Goal: Answer question/provide support: Share knowledge or assist other users

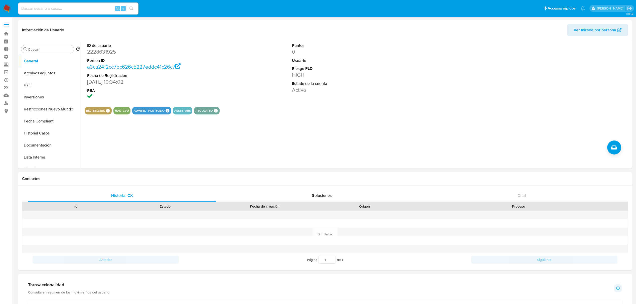
select select "10"
click at [81, 7] on input at bounding box center [78, 8] width 120 height 7
paste input "imx8nN0CT0ltruwDDnBDnUVB"
type input "imx8nN0CT0ltruwDDnBDnUVB"
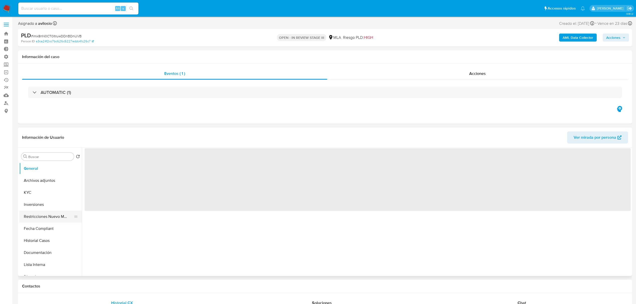
click at [35, 212] on button "Restricciones Nuevo Mundo" at bounding box center [48, 216] width 59 height 12
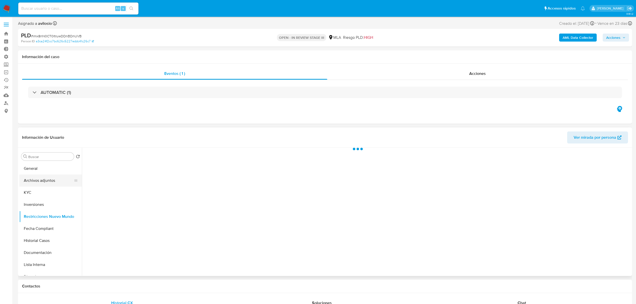
select select "10"
click at [32, 191] on button "KYC" at bounding box center [48, 192] width 59 height 12
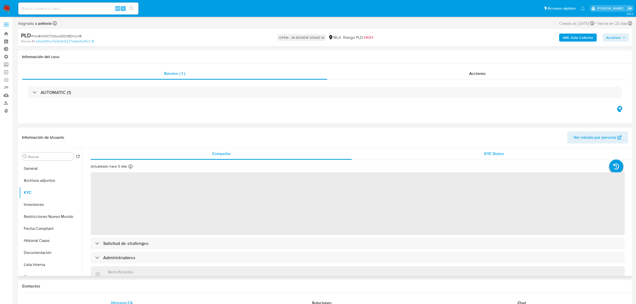
click at [482, 159] on div "KYC Status" at bounding box center [494, 154] width 261 height 12
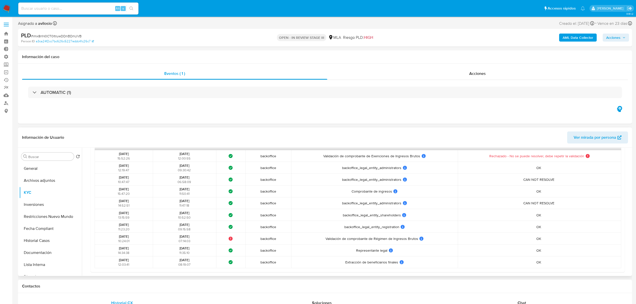
scroll to position [33, 0]
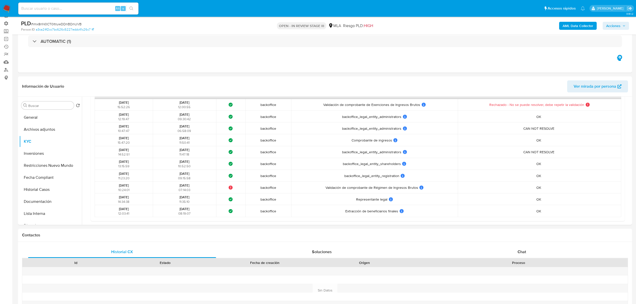
click at [69, 8] on input at bounding box center [78, 8] width 120 height 7
paste input "uAwEDUr44wtRLT9tQOhaFKPr"
type input "uAwEDUr44wtRLT9tQOhaFKPr"
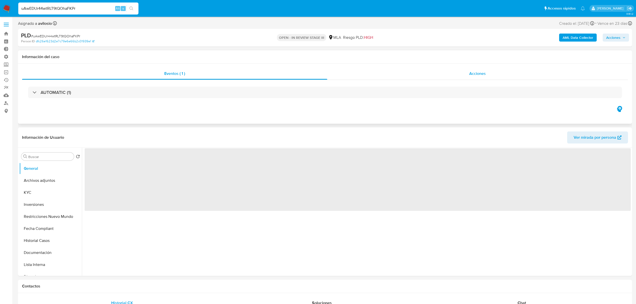
select select "10"
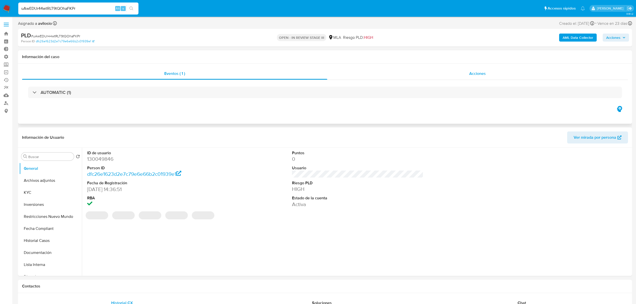
click at [482, 79] on div "Acciones" at bounding box center [477, 74] width 301 height 12
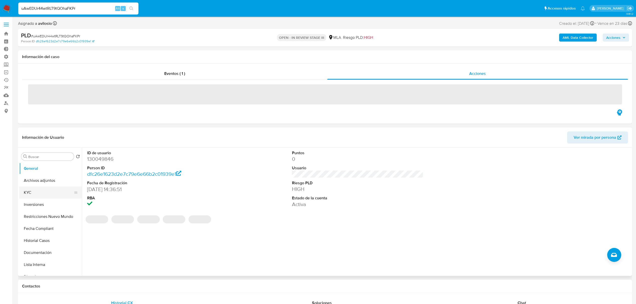
click at [33, 189] on button "KYC" at bounding box center [48, 192] width 59 height 12
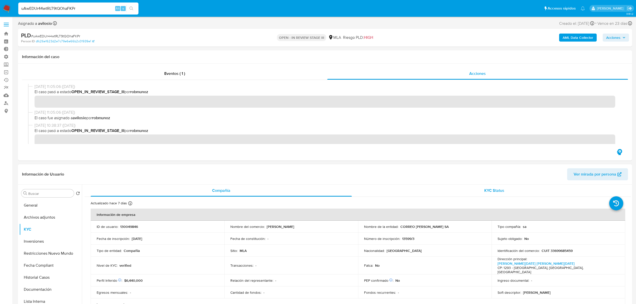
click at [490, 193] on span "KYC Status" at bounding box center [494, 190] width 20 height 6
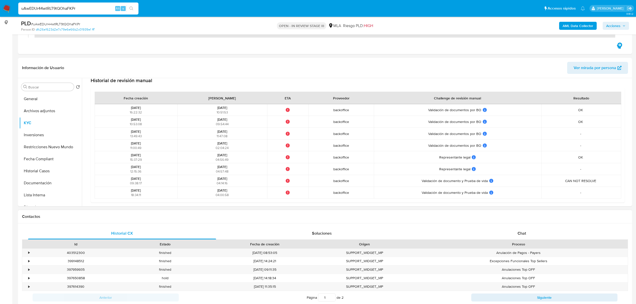
scroll to position [100, 0]
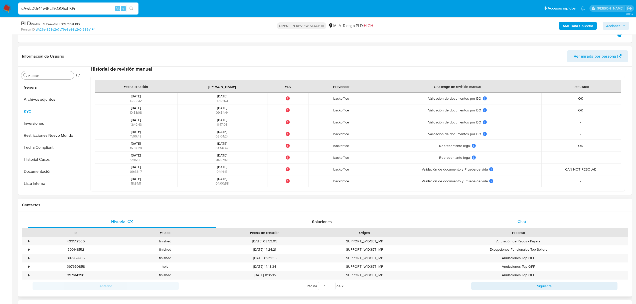
click at [537, 222] on div "Chat" at bounding box center [522, 222] width 188 height 12
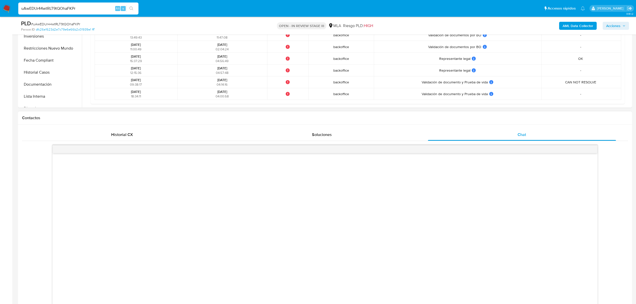
scroll to position [167, 0]
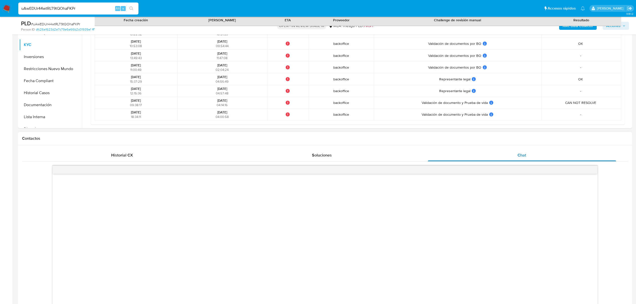
click at [490, 154] on div "Chat" at bounding box center [522, 155] width 188 height 12
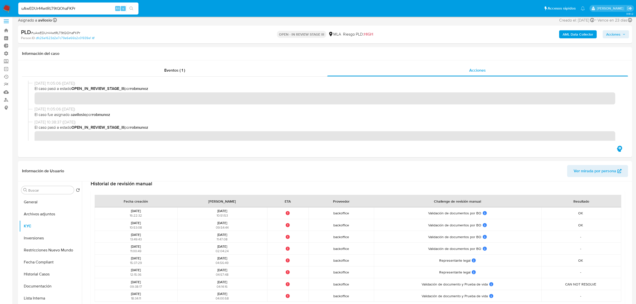
scroll to position [0, 0]
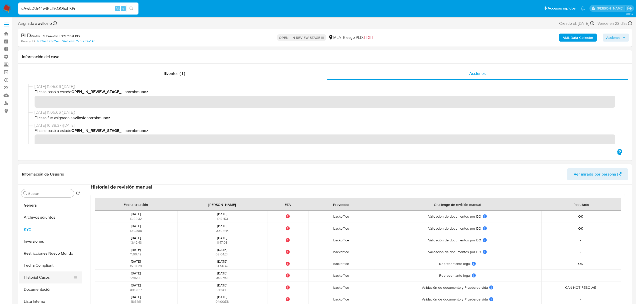
click at [34, 282] on button "Historial Casos" at bounding box center [48, 277] width 59 height 12
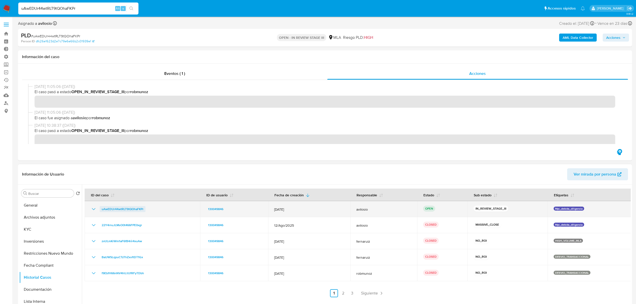
click at [127, 208] on span "uAwEDUr44wtRLT9tQOhaFKPr" at bounding box center [123, 209] width 42 height 6
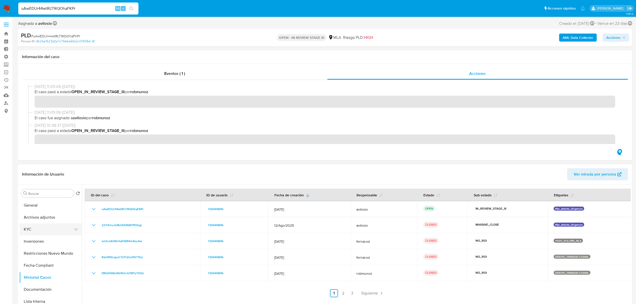
click at [37, 227] on button "KYC" at bounding box center [48, 229] width 59 height 12
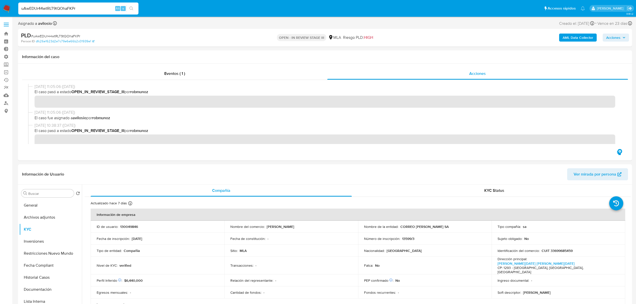
click at [82, 8] on input "uAwEDUr44wtRLT9tQOhaFKPr" at bounding box center [78, 8] width 120 height 7
click at [81, 9] on input "uAwEDUr44wtRLT9tQOhaFKPr" at bounding box center [78, 8] width 120 height 7
paste input "eDQN34GHZMKAzhsVAuJek1mz"
type input "eDQN34GHZMKAzhsVAuJek1mz"
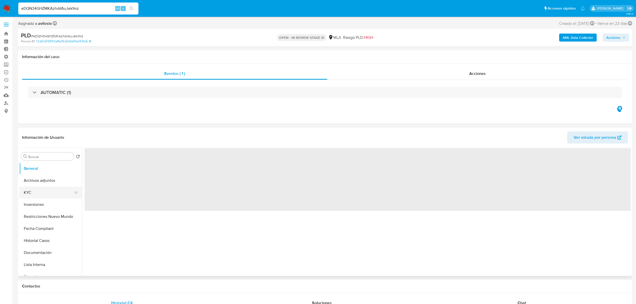
select select "10"
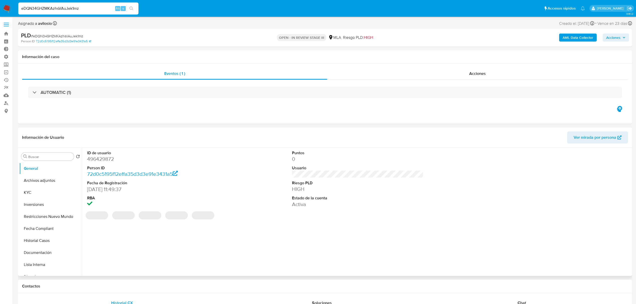
click at [95, 159] on dd "496429872" at bounding box center [152, 158] width 131 height 7
copy dd "496429872"
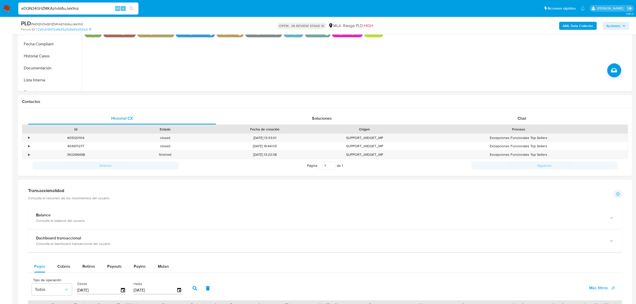
scroll to position [434, 0]
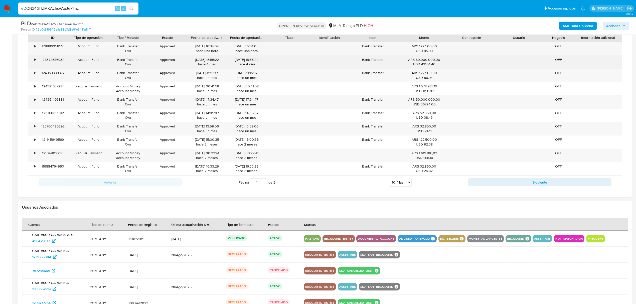
drag, startPoint x: 66, startPoint y: 59, endPoint x: 39, endPoint y: 62, distance: 27.9
click at [39, 62] on div "128372586932" at bounding box center [53, 62] width 32 height 13
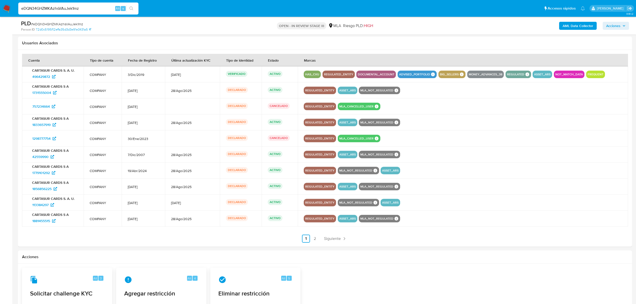
scroll to position [601, 0]
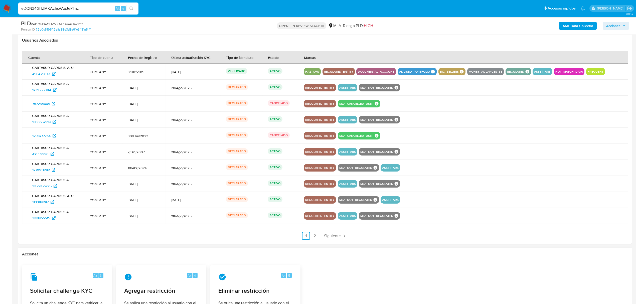
click at [314, 236] on link "2" at bounding box center [315, 236] width 8 height 8
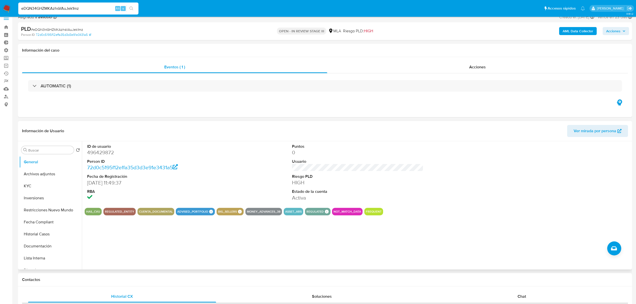
scroll to position [0, 0]
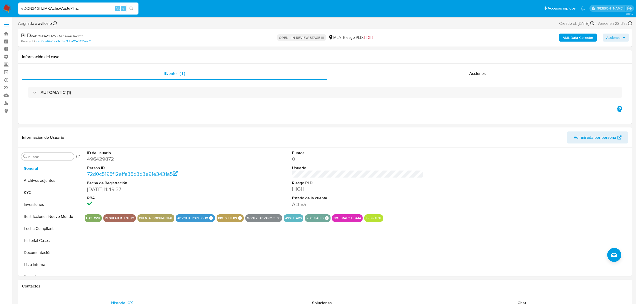
click at [610, 39] on span "Acciones" at bounding box center [613, 38] width 14 height 8
drag, startPoint x: 487, startPoint y: 53, endPoint x: 484, endPoint y: 59, distance: 6.4
click at [487, 53] on span "Resolución del caso" at bounding box center [473, 54] width 36 height 6
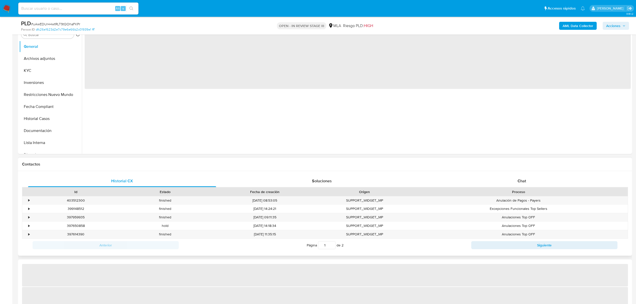
scroll to position [167, 0]
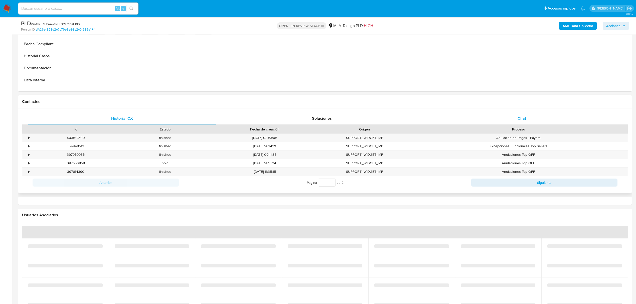
select select "10"
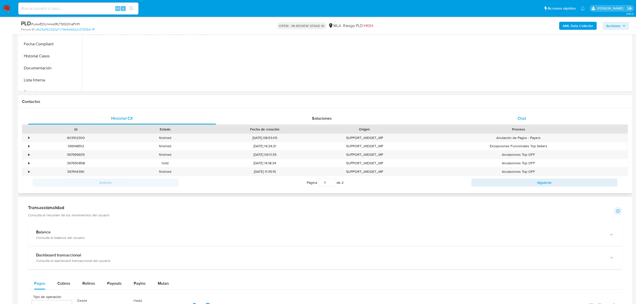
click at [518, 118] on span "Chat" at bounding box center [521, 118] width 9 height 6
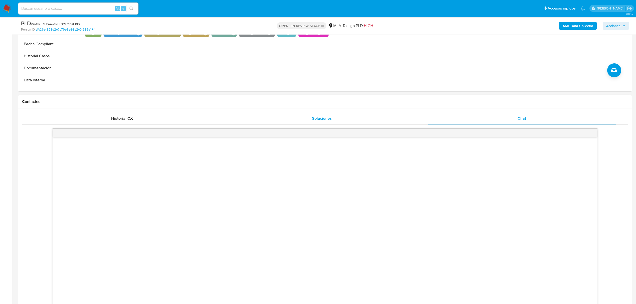
click at [332, 120] on div "Soluciones" at bounding box center [322, 118] width 188 height 12
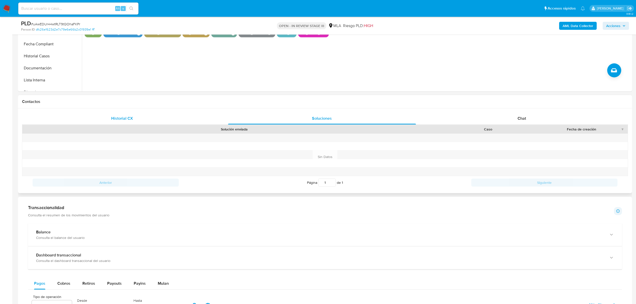
click at [146, 124] on div "Historial CX" at bounding box center [122, 118] width 188 height 12
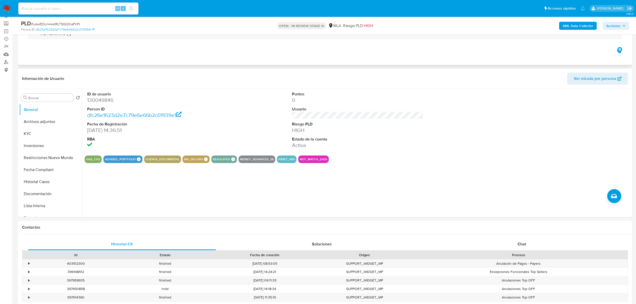
scroll to position [0, 0]
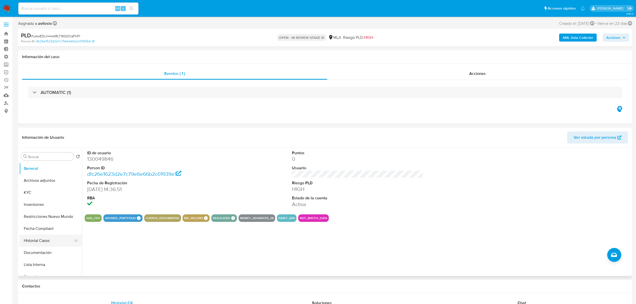
click at [43, 242] on button "Historial Casos" at bounding box center [48, 240] width 59 height 12
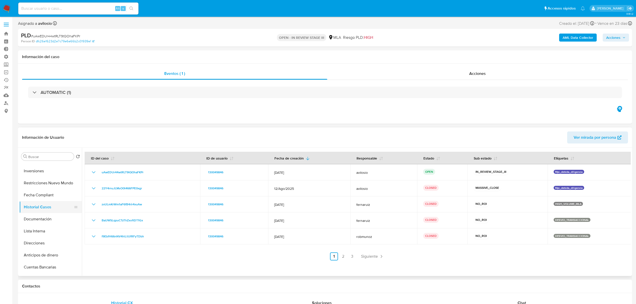
scroll to position [26, 0]
click at [44, 152] on div "Buscar" at bounding box center [47, 156] width 53 height 8
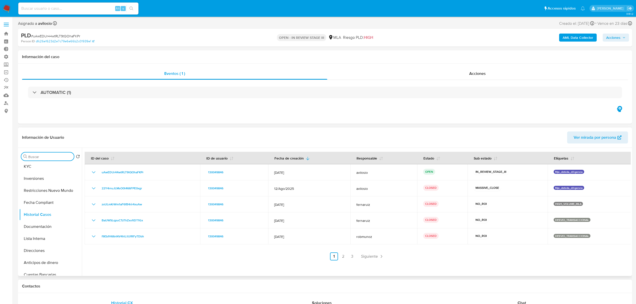
click at [43, 155] on input "Buscar" at bounding box center [50, 156] width 44 height 5
type input "conv"
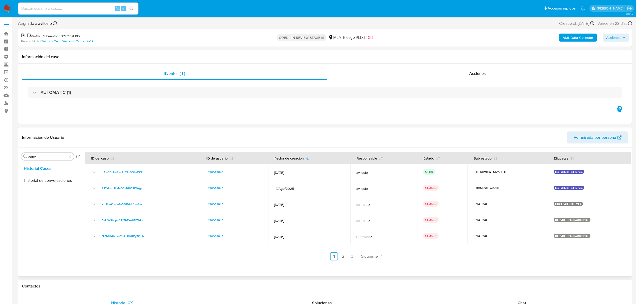
click at [54, 176] on button "Historial de conversaciones" at bounding box center [50, 180] width 63 height 12
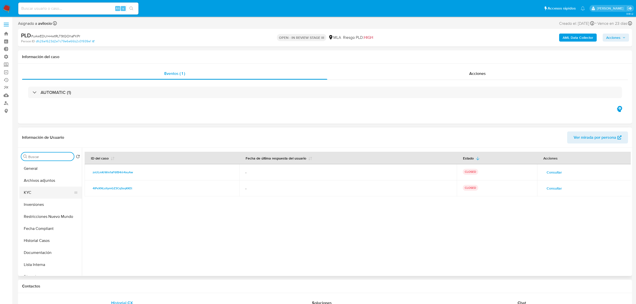
click at [45, 193] on button "KYC" at bounding box center [48, 192] width 59 height 12
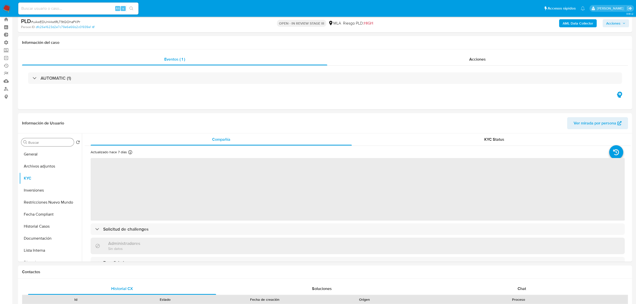
scroll to position [233, 0]
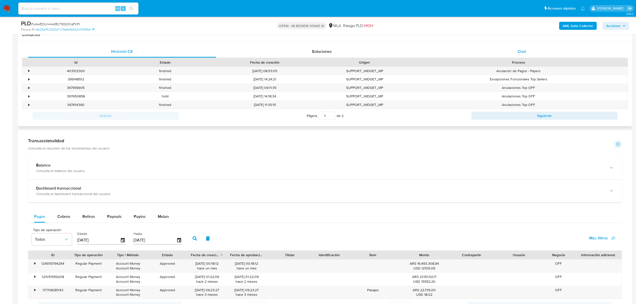
click at [523, 57] on div "Chat" at bounding box center [522, 52] width 188 height 12
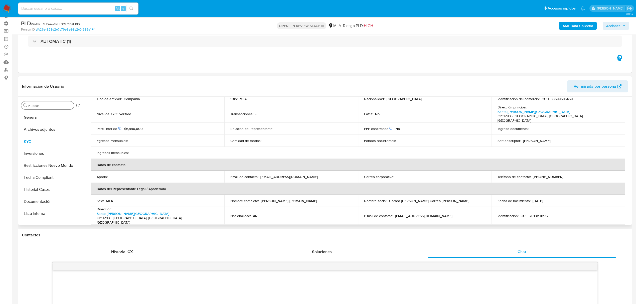
scroll to position [67, 0]
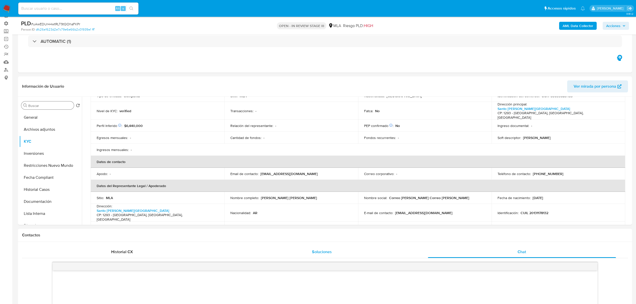
click at [325, 252] on span "Soluciones" at bounding box center [322, 252] width 20 height 6
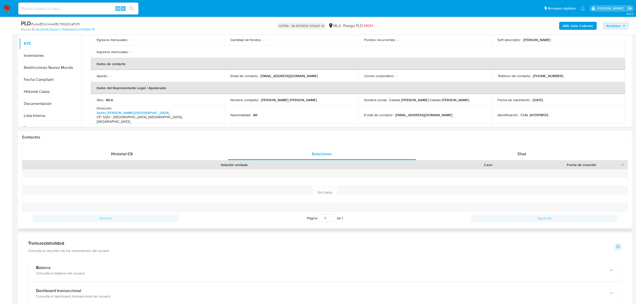
scroll to position [133, 0]
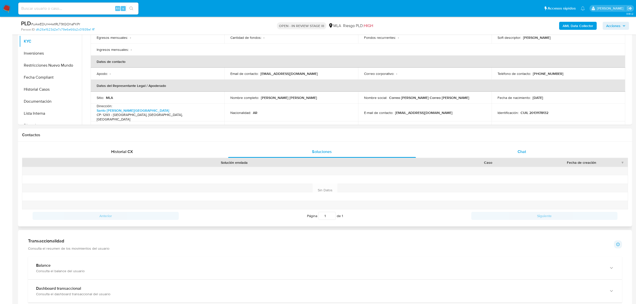
click at [510, 150] on div "Chat" at bounding box center [522, 152] width 188 height 12
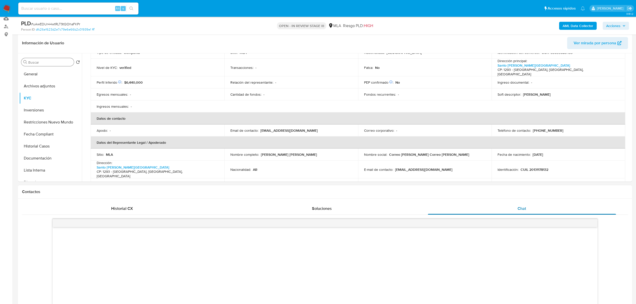
scroll to position [0, 0]
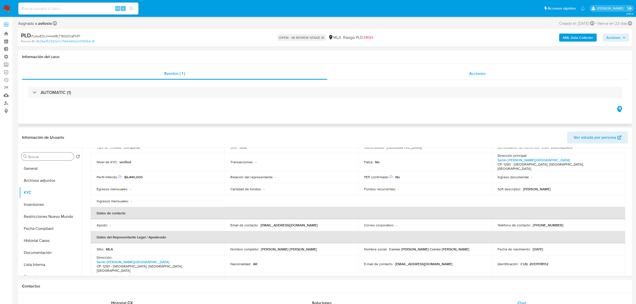
click at [489, 72] on div "Acciones" at bounding box center [477, 74] width 301 height 12
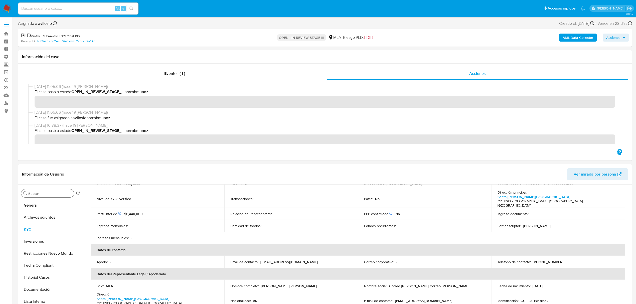
click at [615, 40] on span "Acciones" at bounding box center [613, 38] width 14 height 8
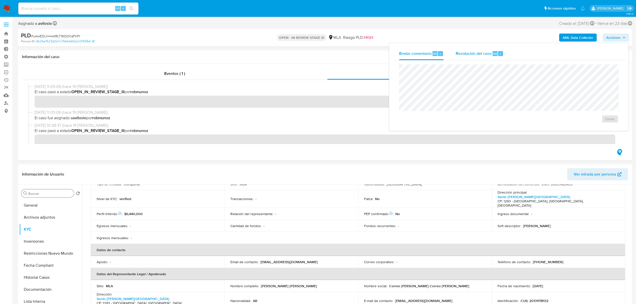
drag, startPoint x: 481, startPoint y: 53, endPoint x: 486, endPoint y: 63, distance: 11.3
click at [481, 53] on span "Resolución del caso" at bounding box center [473, 54] width 36 height 6
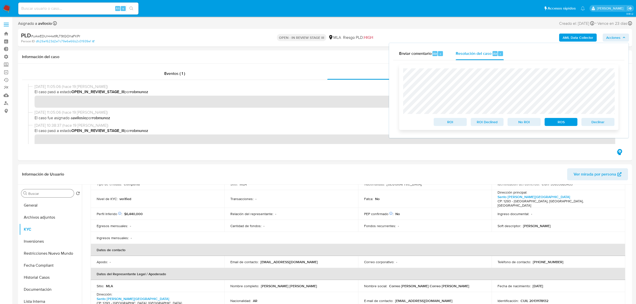
click at [602, 125] on span "Declinar" at bounding box center [598, 121] width 26 height 7
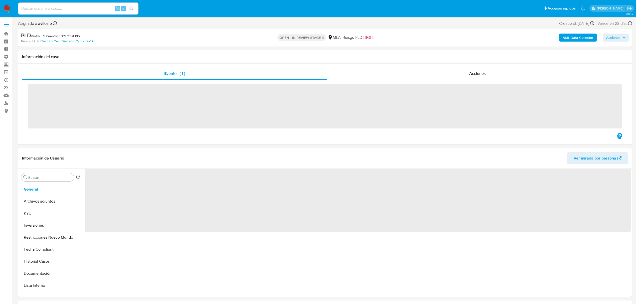
click at [63, 6] on input at bounding box center [78, 8] width 120 height 7
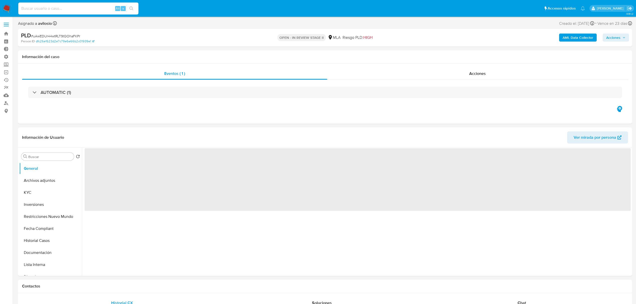
paste input "uAwEDUr44wtRLT9tQOhaFKPr"
type input "uAwEDUr44wtRLT9tQOhaFKPr"
select select "10"
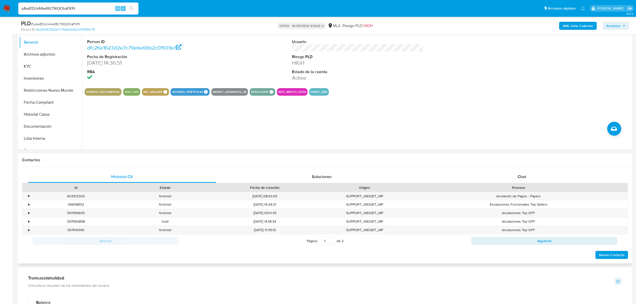
scroll to position [133, 0]
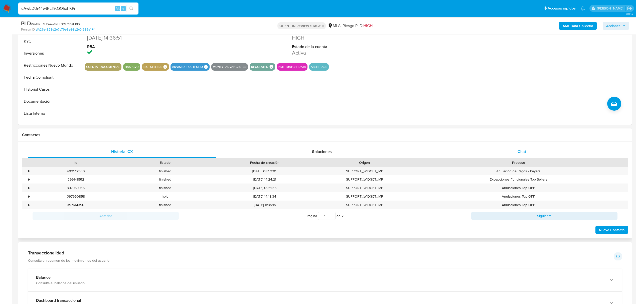
click at [513, 150] on div "Chat" at bounding box center [522, 152] width 188 height 12
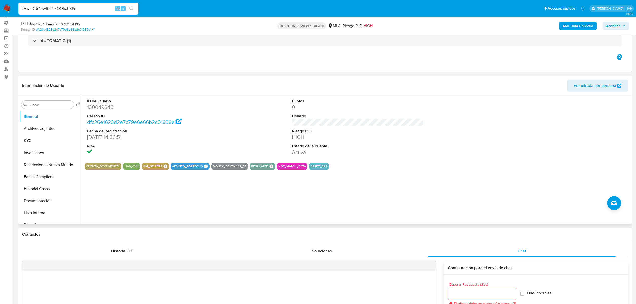
scroll to position [33, 0]
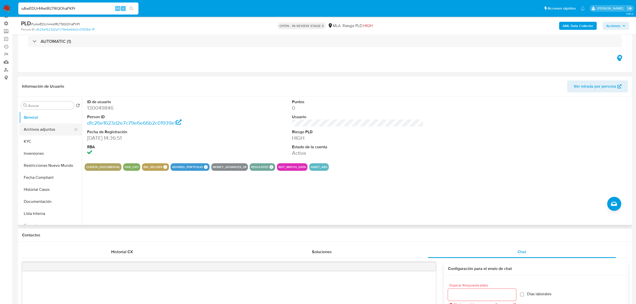
click at [25, 133] on button "Archivos adjuntos" at bounding box center [48, 129] width 59 height 12
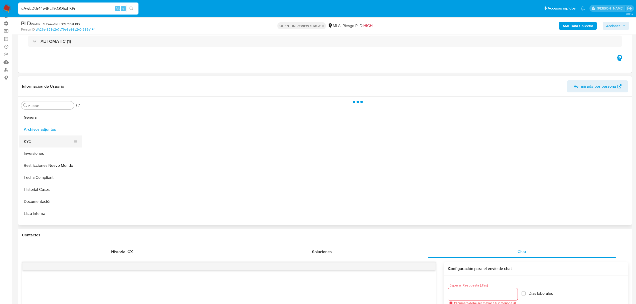
click at [30, 141] on button "KYC" at bounding box center [48, 141] width 59 height 12
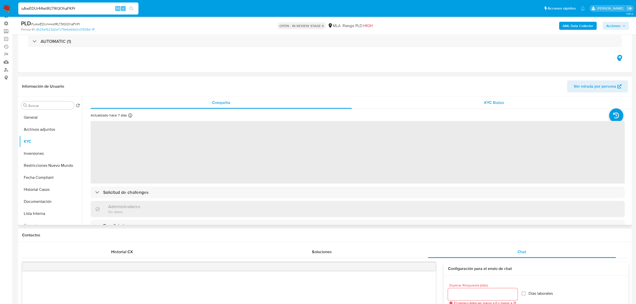
drag, startPoint x: 508, startPoint y: 94, endPoint x: 504, endPoint y: 103, distance: 9.2
click at [507, 94] on div "Información de Usuario Ver mirada por persona" at bounding box center [325, 86] width 614 height 20
click at [504, 104] on div "KYC Status" at bounding box center [494, 103] width 261 height 12
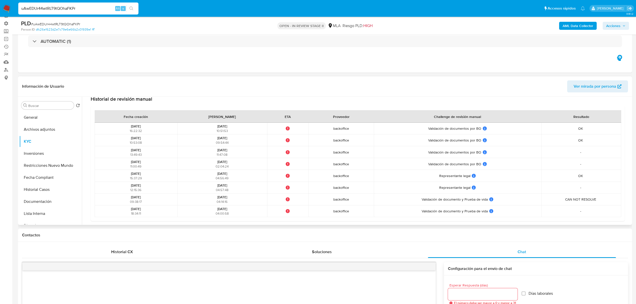
scroll to position [132, 0]
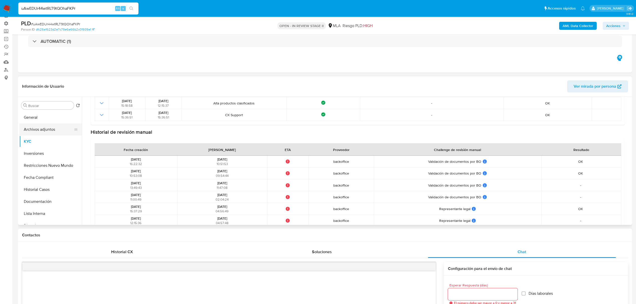
click at [44, 130] on button "Archivos adjuntos" at bounding box center [48, 129] width 59 height 12
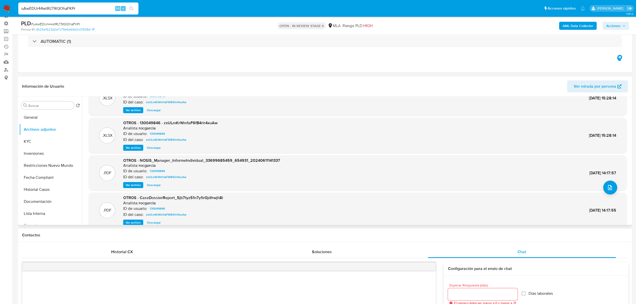
scroll to position [42, 0]
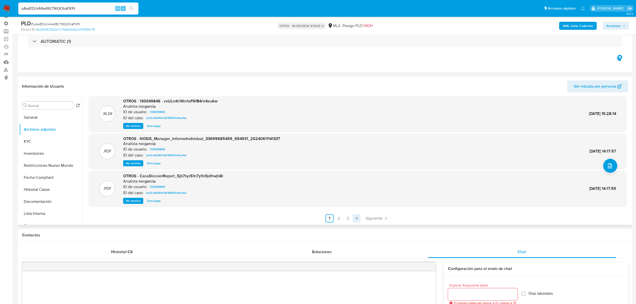
click at [357, 217] on link "4" at bounding box center [356, 218] width 8 height 8
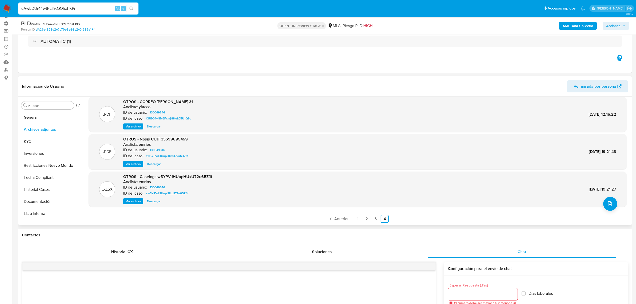
scroll to position [5, 0]
click at [374, 218] on link "3" at bounding box center [375, 218] width 8 height 8
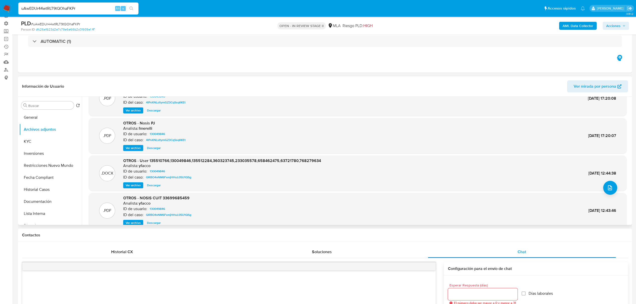
scroll to position [42, 0]
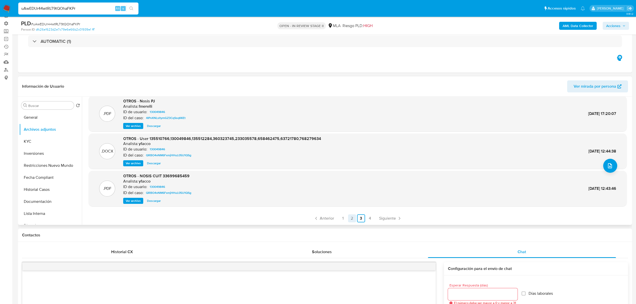
click at [353, 221] on link "2" at bounding box center [352, 218] width 8 height 8
click at [344, 218] on link "1" at bounding box center [343, 218] width 8 height 8
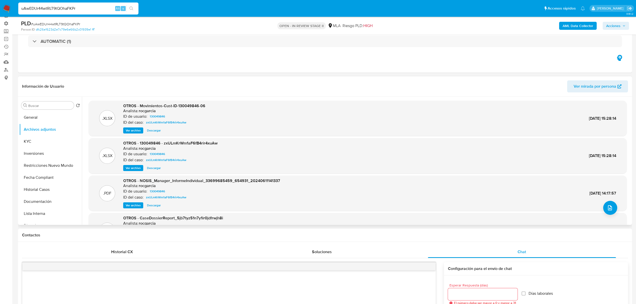
drag, startPoint x: 77, startPoint y: 9, endPoint x: 2, endPoint y: 12, distance: 75.1
click at [3, 12] on nav "Pausado Ver notificaciones uAwEDUr44wtRLT9tQOhaFKPr Alt s Accesos rápidos Presi…" at bounding box center [318, 8] width 636 height 17
paste input "eDQN34GHZMKAzhsVAuJek1mz"
type input "eDQN34GHZMKAzhsVAuJek1mz"
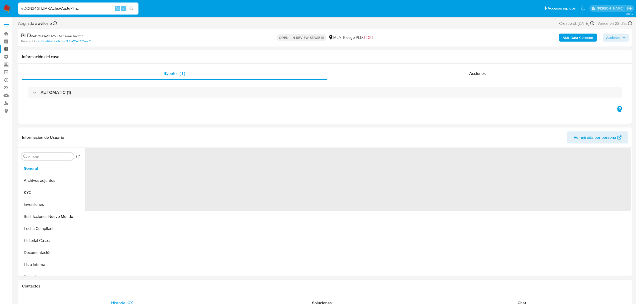
select select "10"
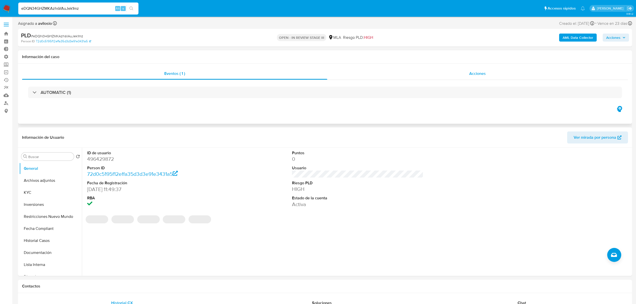
click at [474, 72] on span "Acciones" at bounding box center [477, 74] width 17 height 6
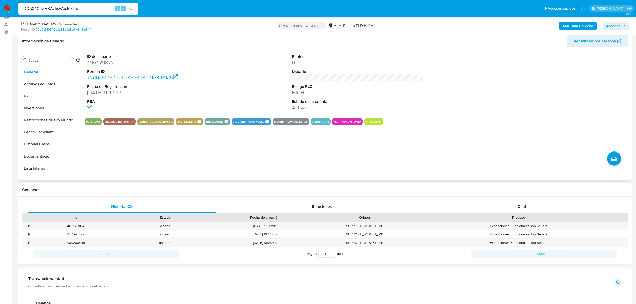
scroll to position [200, 0]
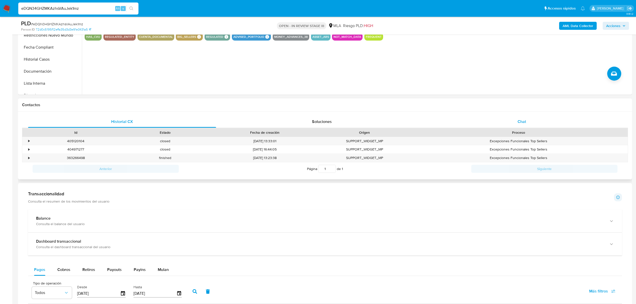
click at [525, 127] on div "Chat" at bounding box center [522, 122] width 188 height 12
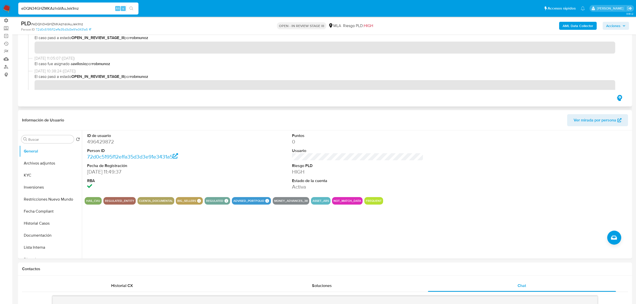
scroll to position [0, 0]
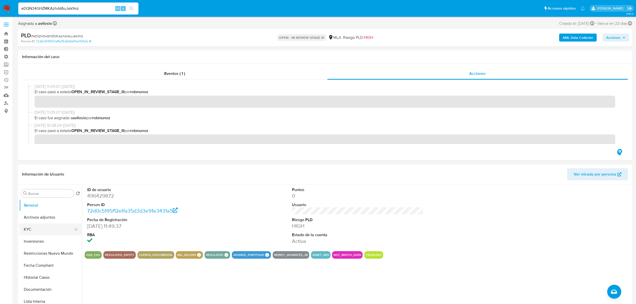
click at [40, 230] on button "KYC" at bounding box center [48, 229] width 59 height 12
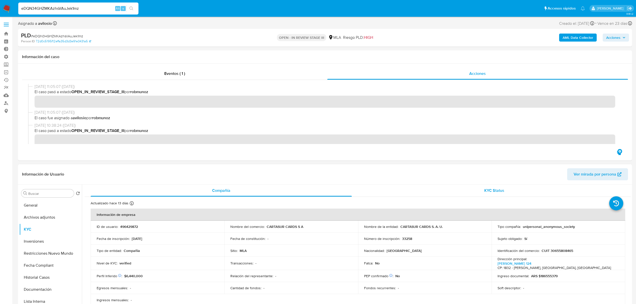
click at [523, 193] on div "KYC Status" at bounding box center [494, 190] width 261 height 12
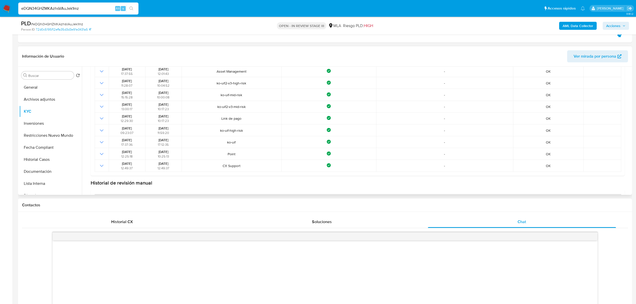
scroll to position [63, 0]
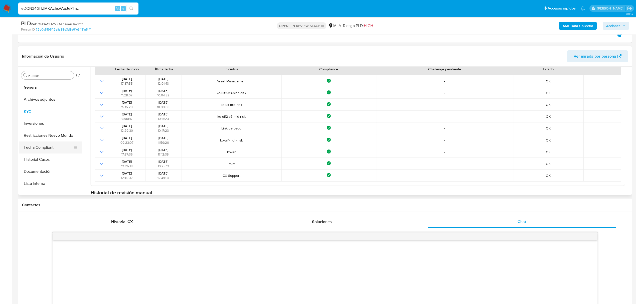
click at [46, 149] on button "Fecha Compliant" at bounding box center [48, 147] width 59 height 12
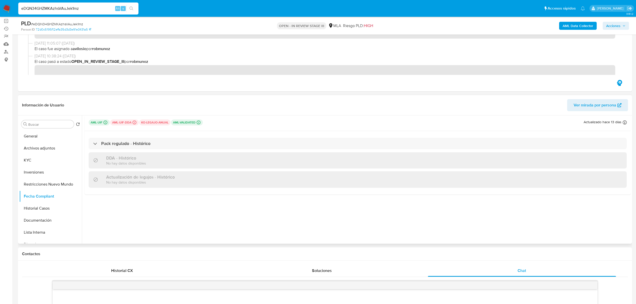
scroll to position [0, 0]
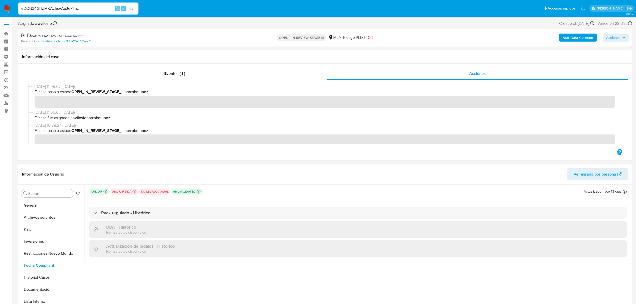
click at [158, 219] on div "Pack regulado - Histórico DDA - Histórico No hay datos disponibles Actualizació…" at bounding box center [358, 232] width 546 height 64
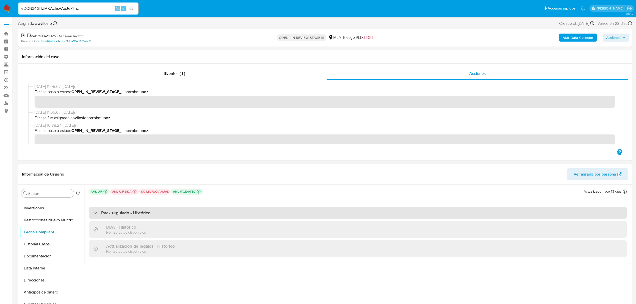
click at [107, 211] on h3 "Pack regulado - Histórico" at bounding box center [125, 213] width 49 height 6
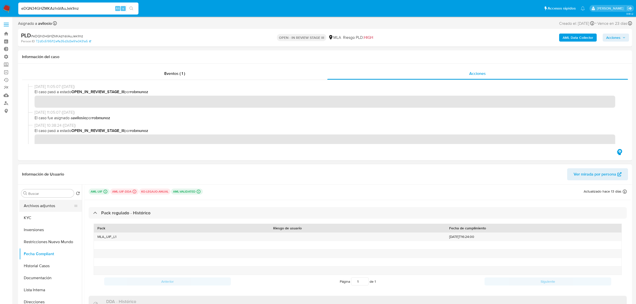
scroll to position [0, 0]
click at [45, 230] on button "KYC" at bounding box center [48, 229] width 59 height 12
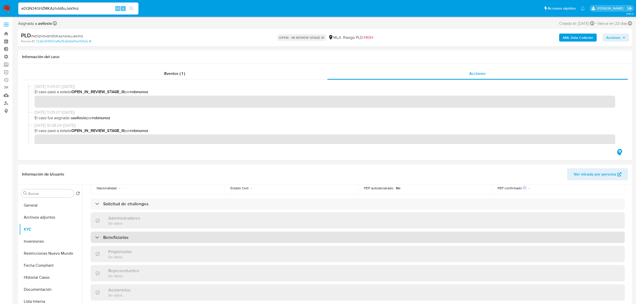
scroll to position [200, 0]
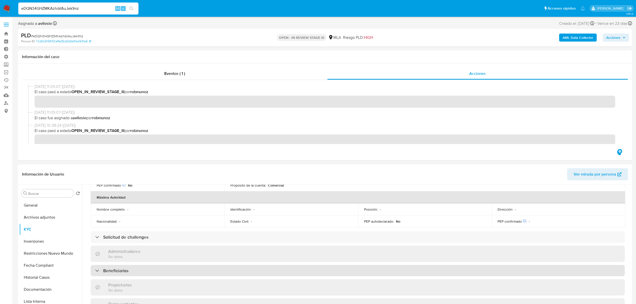
click at [126, 234] on h3 "Solicitud de challenges" at bounding box center [125, 237] width 45 height 6
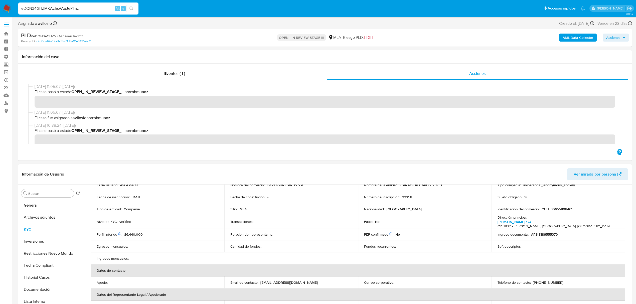
scroll to position [0, 0]
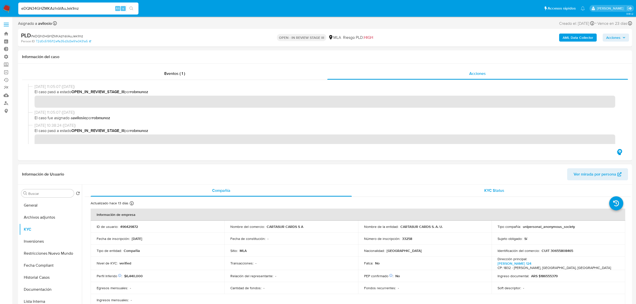
click at [512, 194] on div "KYC Status" at bounding box center [494, 190] width 261 height 12
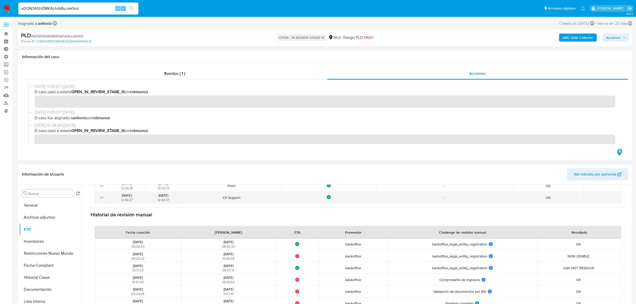
scroll to position [163, 0]
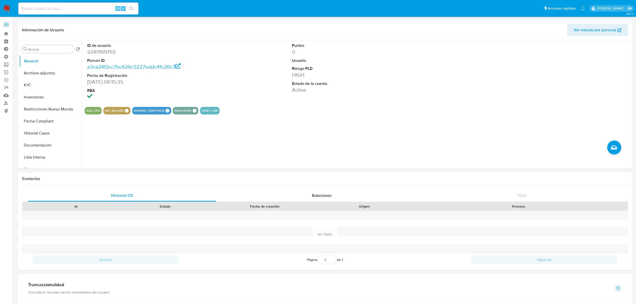
select select "10"
click at [41, 98] on button "Inversiones" at bounding box center [48, 97] width 59 height 12
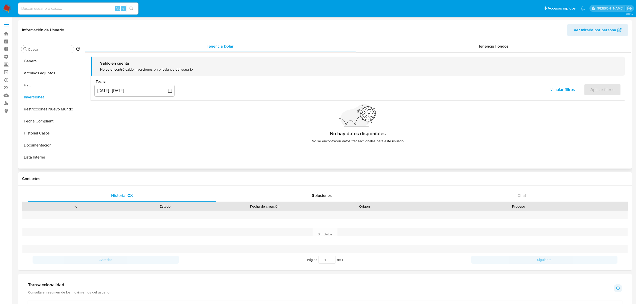
click at [450, 53] on div "Saldo en cuenta No se encontró saldo inversiones en el balance del usuario Fech…" at bounding box center [358, 102] width 546 height 99
click at [461, 46] on div "Tenencia Fondos" at bounding box center [493, 46] width 275 height 12
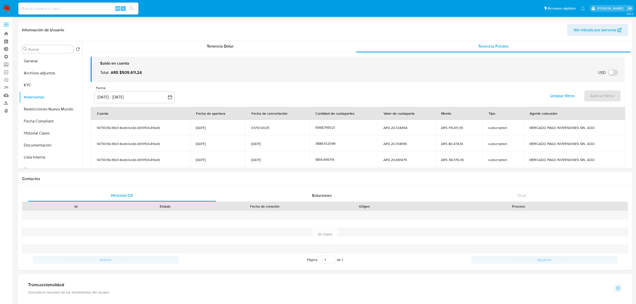
click at [65, 6] on input at bounding box center [78, 8] width 120 height 7
paste input "eDQN34GHZMKAzhsVAuJek1mz"
type input "eDQN34GHZMKAzhsVAuJek1mz"
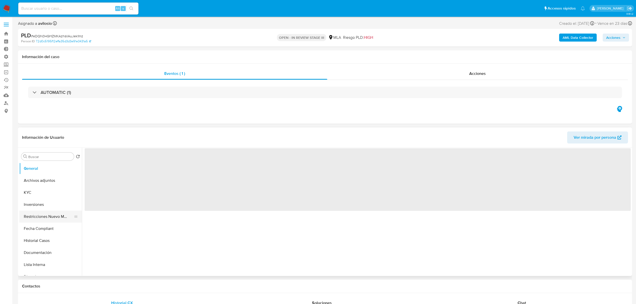
select select "10"
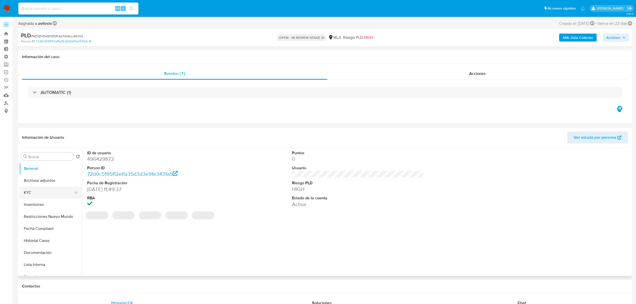
click at [35, 190] on button "KYC" at bounding box center [48, 192] width 59 height 12
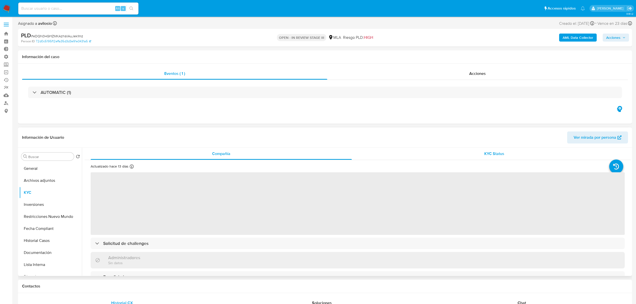
click at [497, 156] on span "KYC Status" at bounding box center [494, 154] width 20 height 6
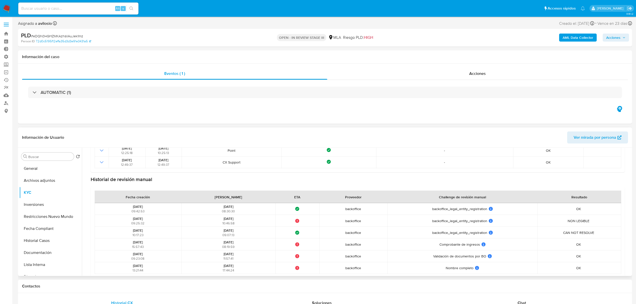
scroll to position [163, 0]
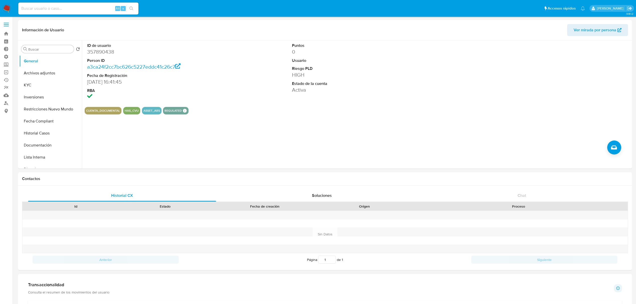
select select "10"
click at [36, 97] on button "Inversiones" at bounding box center [48, 97] width 59 height 12
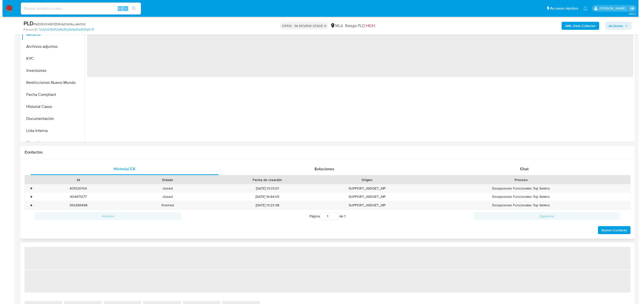
scroll to position [167, 0]
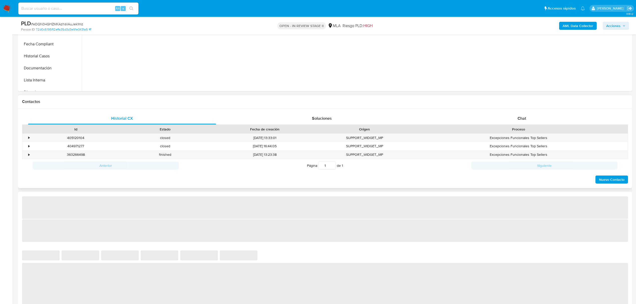
select select "10"
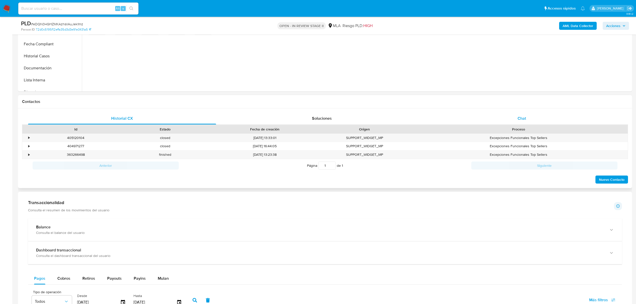
click at [524, 114] on div "Chat" at bounding box center [522, 118] width 188 height 12
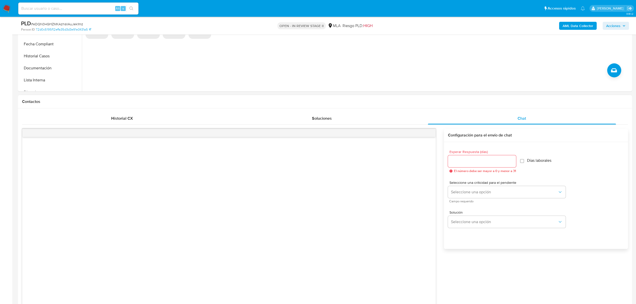
click at [493, 164] on div at bounding box center [482, 161] width 68 height 12
click at [494, 159] on input "Esperar Respuesta (días)" at bounding box center [482, 161] width 68 height 7
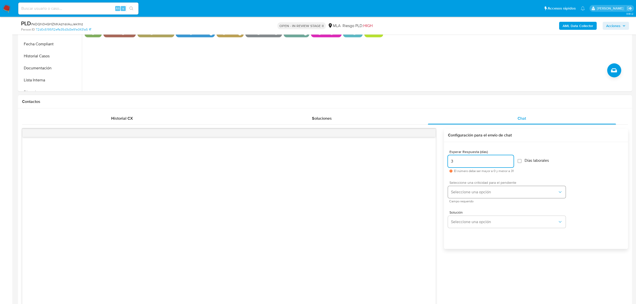
type input "3"
click at [521, 190] on span "Seleccione una opción" at bounding box center [504, 191] width 107 height 5
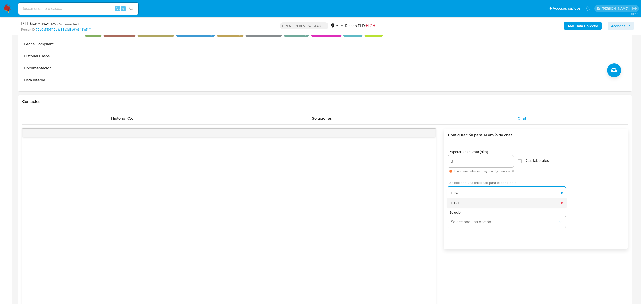
click at [513, 199] on div "HIGH" at bounding box center [506, 202] width 110 height 10
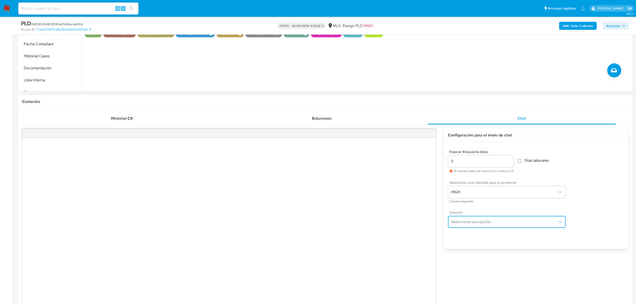
click at [526, 221] on span "Seleccione una opción" at bounding box center [504, 221] width 107 height 5
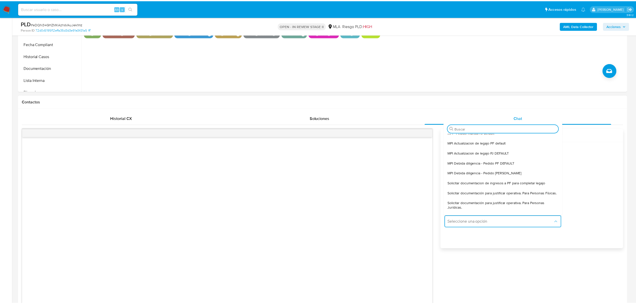
scroll to position [0, 0]
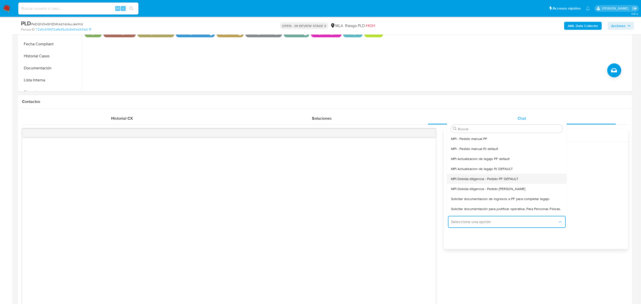
click at [520, 179] on div "MPI Debida diligencia - Pedido PF DEFAULT" at bounding box center [507, 179] width 112 height 10
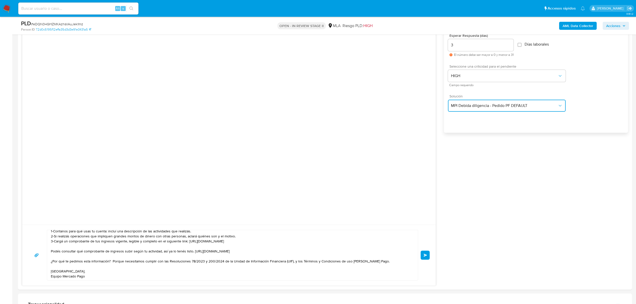
scroll to position [267, 0]
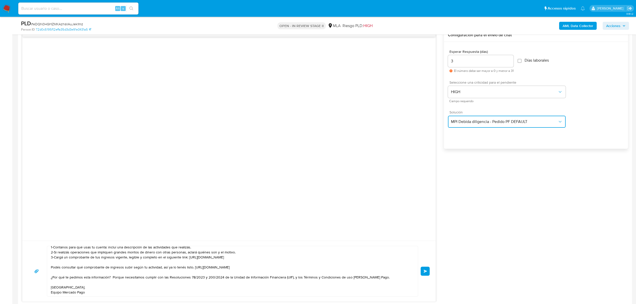
click at [519, 119] on button "MPI Debida diligencia - Pedido PF DEFAULT" at bounding box center [507, 122] width 118 height 12
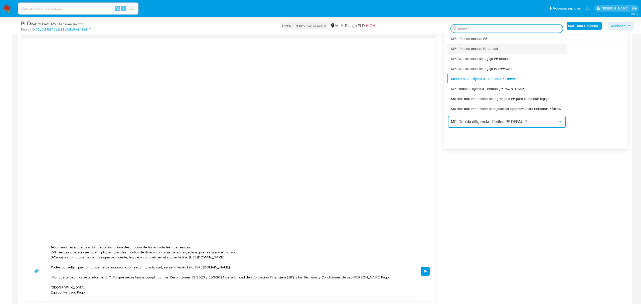
click at [509, 46] on div "MPI - Pedido manual PJ default" at bounding box center [507, 49] width 112 height 10
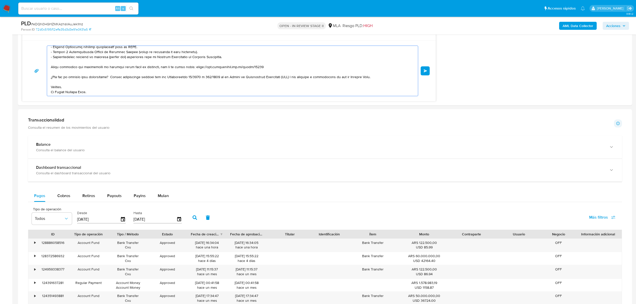
scroll to position [0, 0]
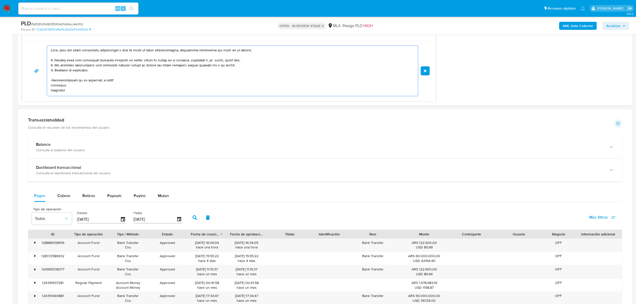
drag, startPoint x: 239, startPoint y: 90, endPoint x: 17, endPoint y: 26, distance: 230.8
click at [18, 26] on div "Asignado a avilosio Asignado el: 17/09/2025 10:38:24 Creado el: 12/09/2025 Crea…" at bounding box center [325, 143] width 614 height 1181
type textarea "El Equipo Mercado Pago."
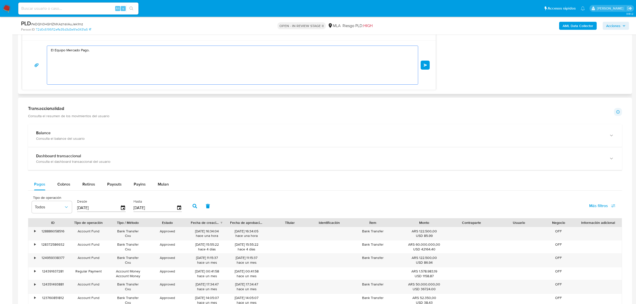
drag, startPoint x: 110, startPoint y: 55, endPoint x: 28, endPoint y: 56, distance: 82.1
click at [28, 56] on div "El Equipo Mercado Pago. Enviar" at bounding box center [228, 65] width 401 height 39
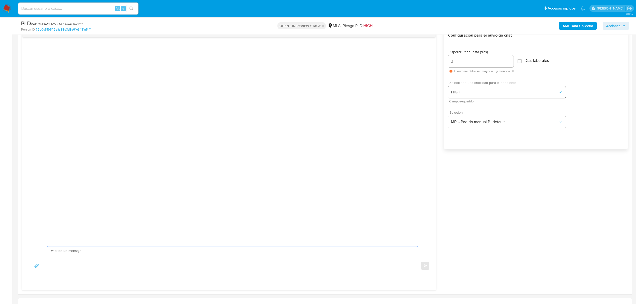
scroll to position [233, 0]
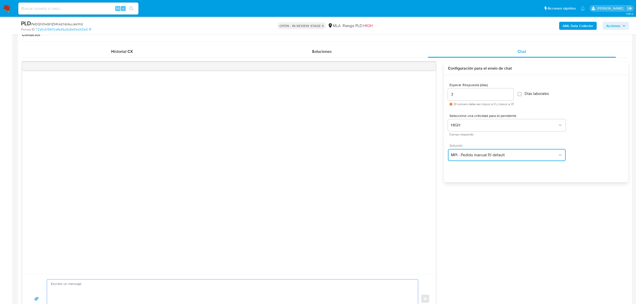
click at [558, 154] on icon "button" at bounding box center [559, 154] width 5 height 5
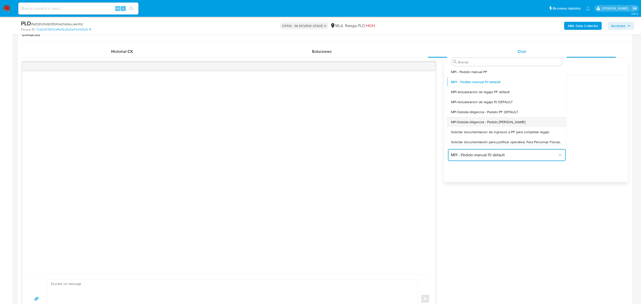
click at [523, 126] on div "MPI Debida diligencia - Pedido [PERSON_NAME]" at bounding box center [507, 122] width 112 height 10
type textarea "Hola, para que sigas recibiendo rendimientos y que tu cuenta no quede deshabili…"
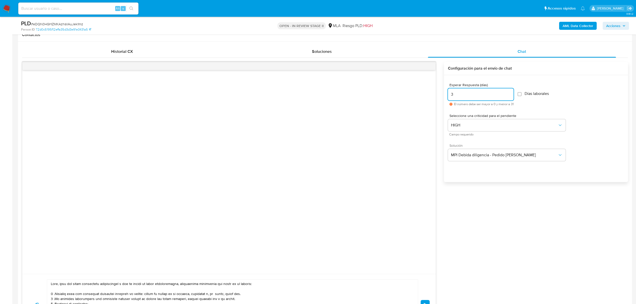
drag, startPoint x: 474, startPoint y: 96, endPoint x: 429, endPoint y: 95, distance: 45.0
click at [429, 95] on div "Enviar Configuración para el envío de chat Esperar Respuesta (días) 3 El número…" at bounding box center [325, 198] width 606 height 273
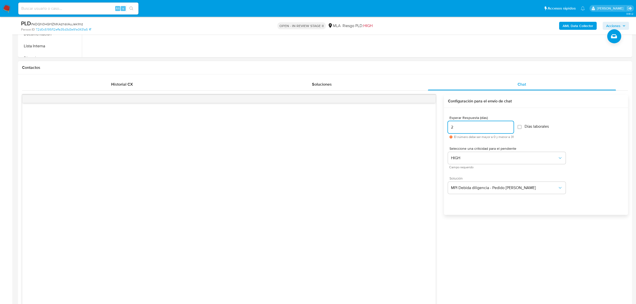
scroll to position [200, 0]
drag, startPoint x: 462, startPoint y: 129, endPoint x: 426, endPoint y: 127, distance: 36.8
click at [426, 127] on div "Enviar Configuración para el envío de chat Esperar Respuesta (días) 2 El número…" at bounding box center [325, 231] width 606 height 273
type input "3"
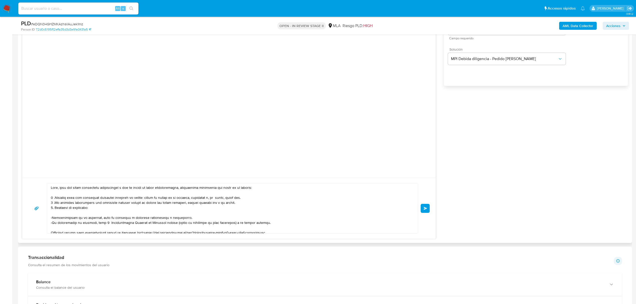
scroll to position [334, 0]
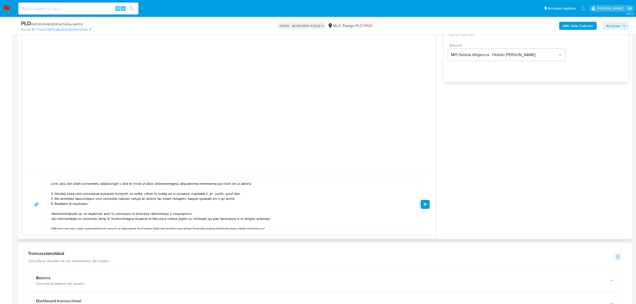
drag, startPoint x: 424, startPoint y: 204, endPoint x: 324, endPoint y: 198, distance: 100.8
click at [322, 194] on div "Enviar" at bounding box center [228, 204] width 401 height 51
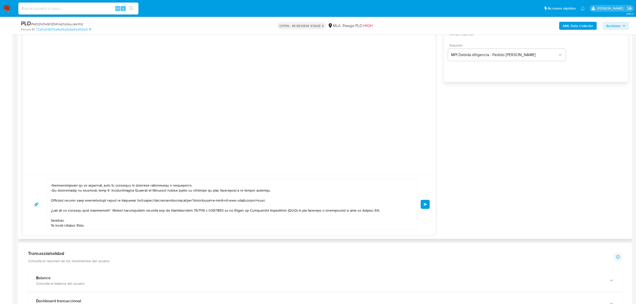
scroll to position [0, 0]
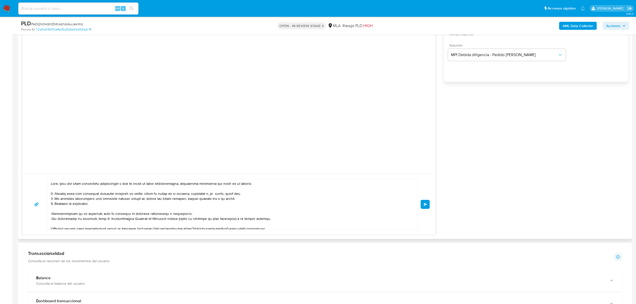
click at [428, 204] on button "Enviar" at bounding box center [424, 204] width 9 height 9
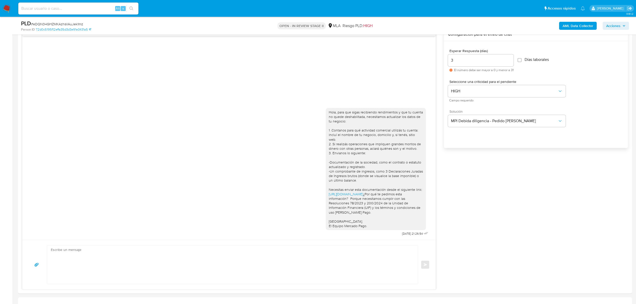
scroll to position [267, 0]
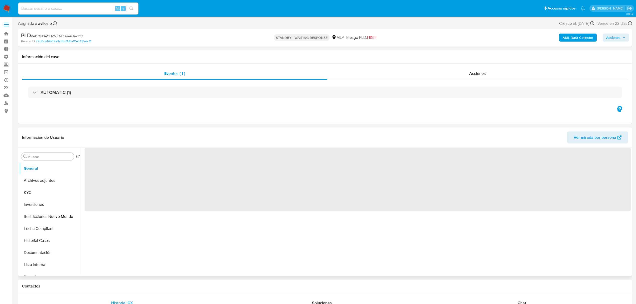
select select "10"
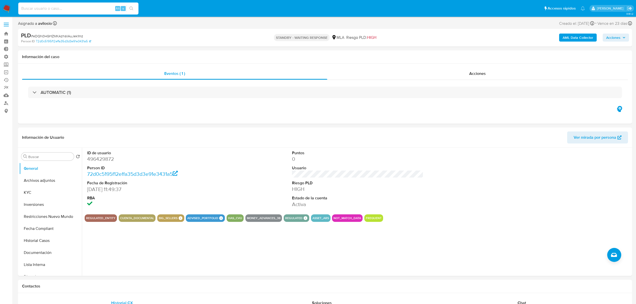
click at [71, 6] on input at bounding box center [78, 8] width 120 height 7
paste input "g4lryHe1w2xr59gY9uVdmdCY"
type input "g4lryHe1w2xr59gY9uVdmdCY"
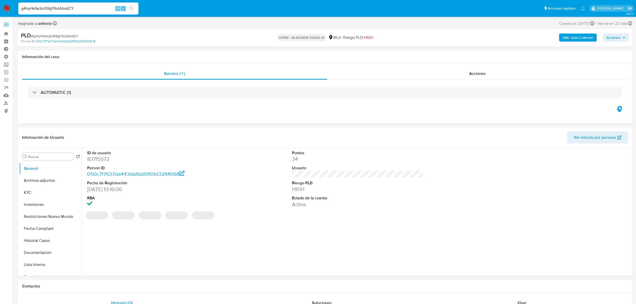
select select "10"
click at [47, 192] on button "KYC" at bounding box center [48, 192] width 59 height 12
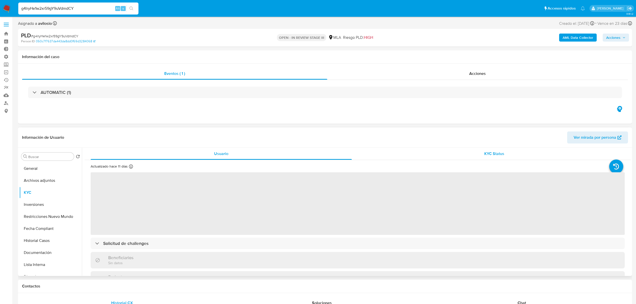
click at [507, 153] on div "KYC Status" at bounding box center [494, 154] width 261 height 12
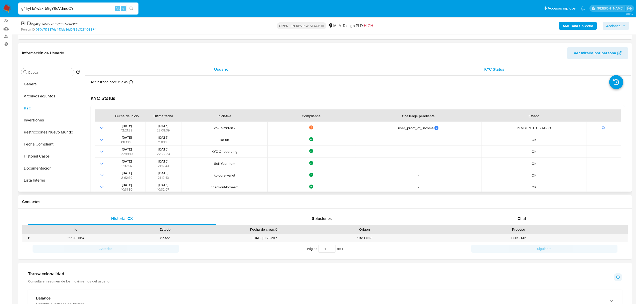
click at [201, 71] on div "Usuario" at bounding box center [221, 69] width 261 height 12
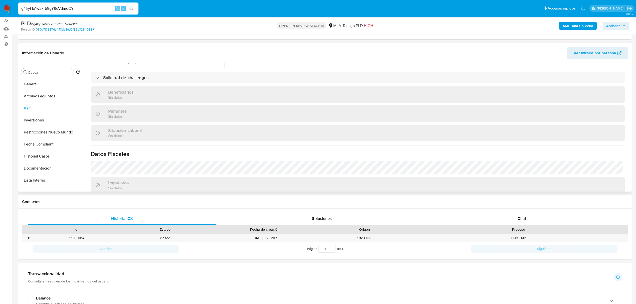
scroll to position [167, 0]
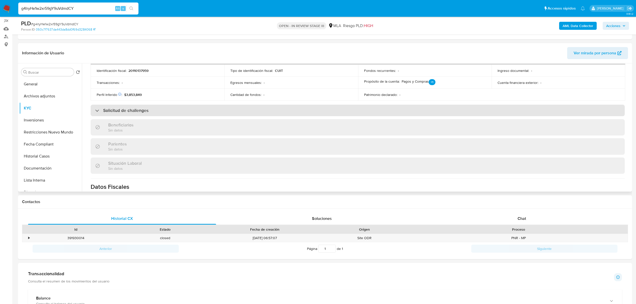
click at [151, 110] on div "Solicitud de challenges" at bounding box center [358, 111] width 534 height 12
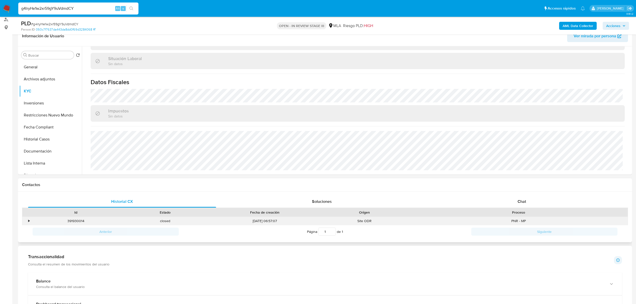
scroll to position [100, 0]
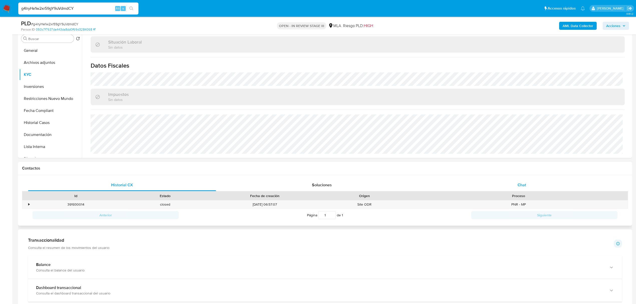
click at [526, 188] on div "Chat" at bounding box center [522, 185] width 188 height 12
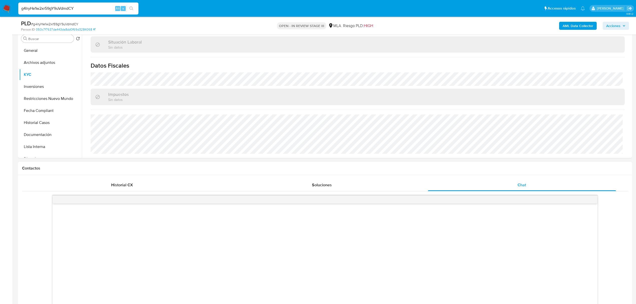
scroll to position [0, 0]
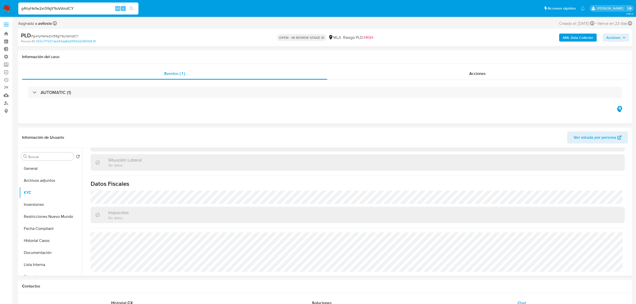
click at [621, 37] on span "Acciones" at bounding box center [615, 37] width 19 height 7
click at [493, 53] on span "Alt" at bounding box center [495, 53] width 4 height 5
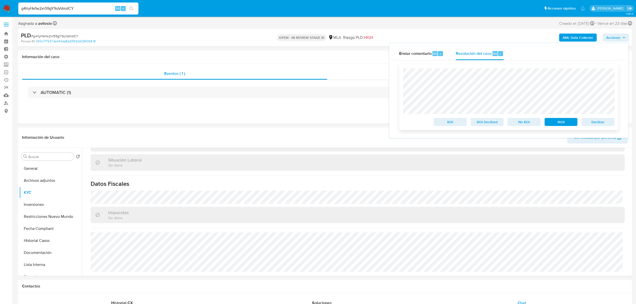
click at [606, 119] on span "Declinar" at bounding box center [598, 121] width 26 height 7
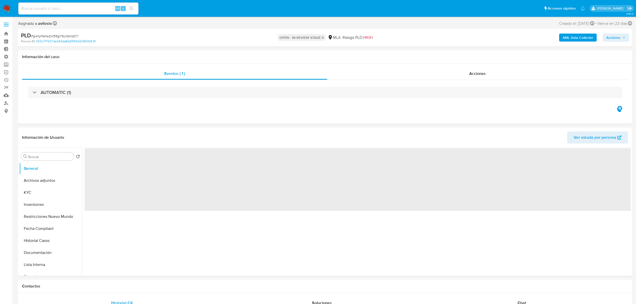
select select "10"
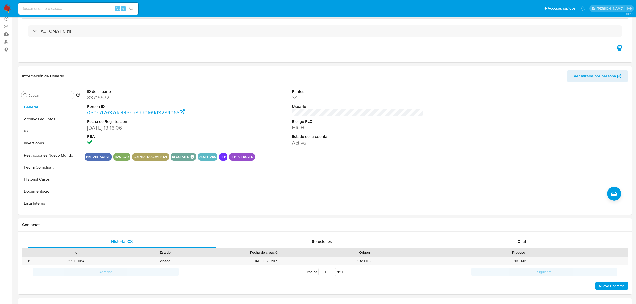
scroll to position [133, 0]
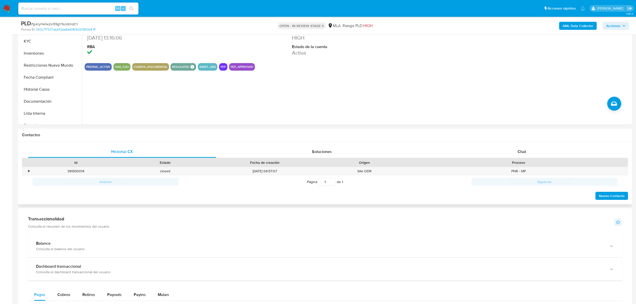
drag, startPoint x: 537, startPoint y: 150, endPoint x: 545, endPoint y: 160, distance: 12.3
click at [537, 150] on div "Chat" at bounding box center [522, 152] width 188 height 12
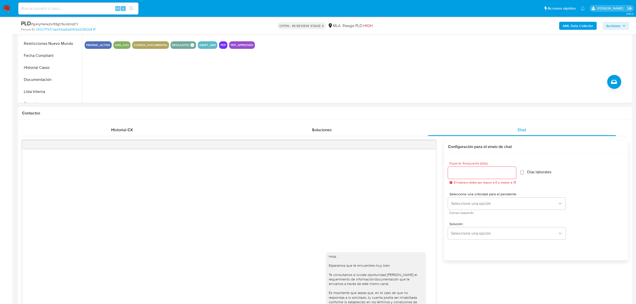
scroll to position [167, 0]
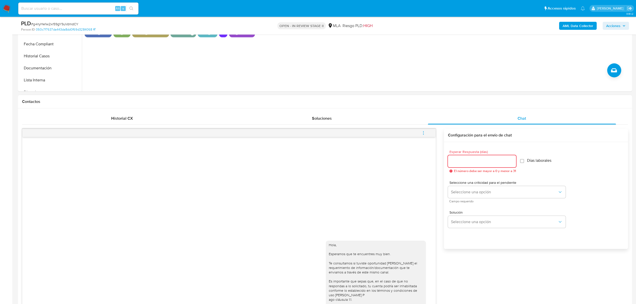
click at [499, 160] on input "Esperar Respuesta (días)" at bounding box center [482, 161] width 68 height 7
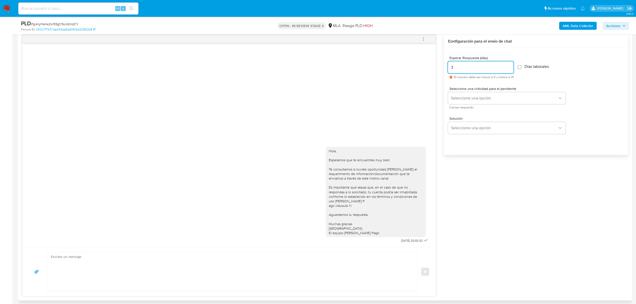
scroll to position [267, 0]
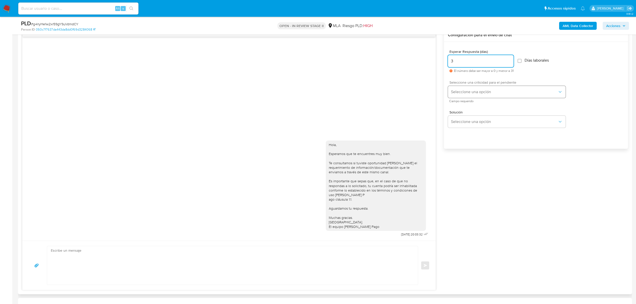
type input "3"
click at [522, 94] on span "Seleccione una opción" at bounding box center [504, 91] width 107 height 5
click at [502, 102] on div "HIGH" at bounding box center [506, 102] width 110 height 10
click at [494, 122] on span "Seleccione una opción" at bounding box center [504, 121] width 107 height 5
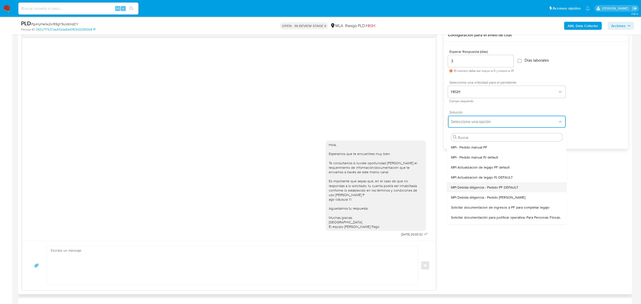
click at [512, 186] on span "MPI Debida diligencia - Pedido PF DEFAULT" at bounding box center [484, 187] width 67 height 5
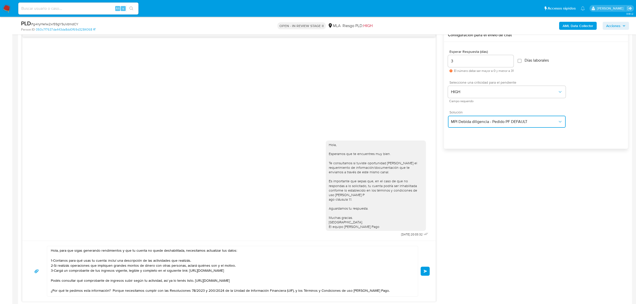
click at [523, 124] on button "MPI Debida diligencia - Pedido PF DEFAULT" at bounding box center [507, 122] width 118 height 12
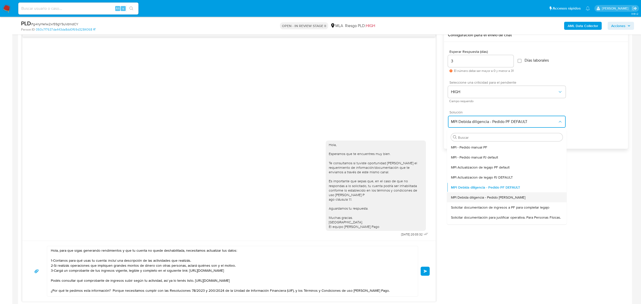
click at [502, 198] on span "MPI Debida diligencia - Pedido PJ DAFAULT" at bounding box center [488, 197] width 74 height 5
type textarea "Hola, para que sigas recibiendo rendimientos y que tu cuenta no quede deshabili…"
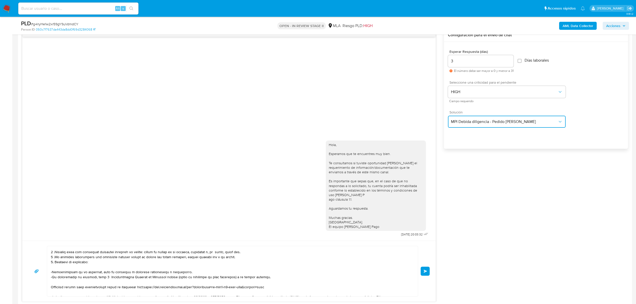
scroll to position [0, 0]
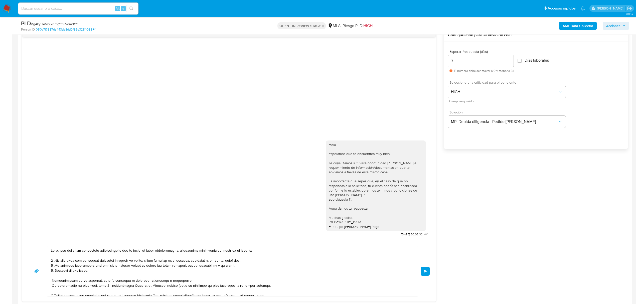
drag, startPoint x: 426, startPoint y: 273, endPoint x: 379, endPoint y: 270, distance: 47.4
click at [380, 269] on div "Enviar" at bounding box center [228, 271] width 401 height 51
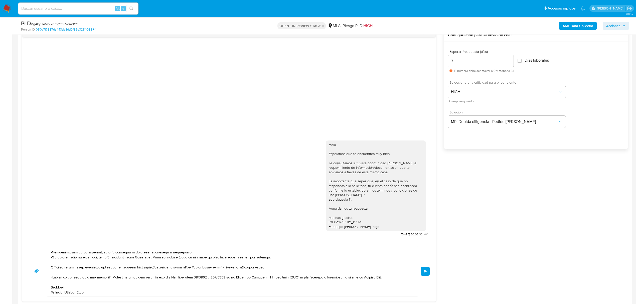
click at [426, 271] on span "Enviar" at bounding box center [425, 271] width 4 height 3
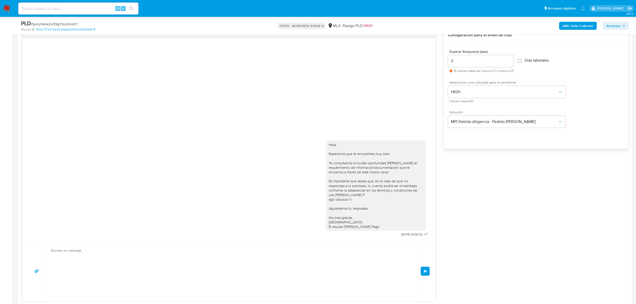
scroll to position [44, 0]
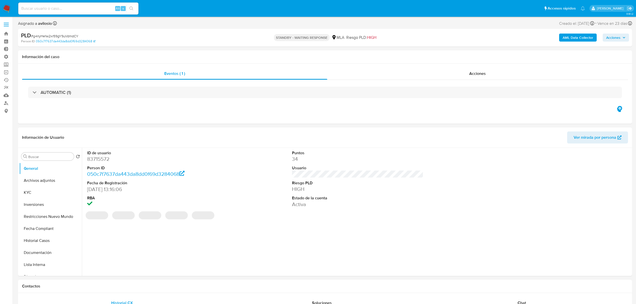
select select "10"
click at [73, 7] on input at bounding box center [78, 8] width 120 height 7
paste input "4yxVY0NR1RN70BGxj4xZnjxr"
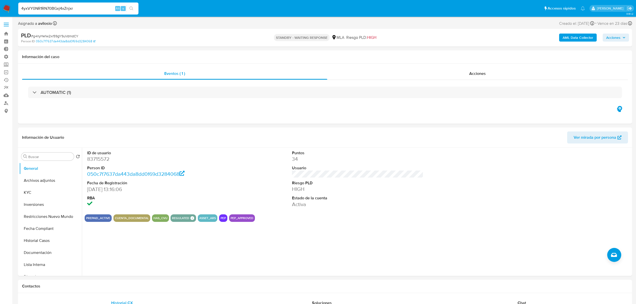
type input "4yxVY0NR1RN70BGxj4xZnjxr"
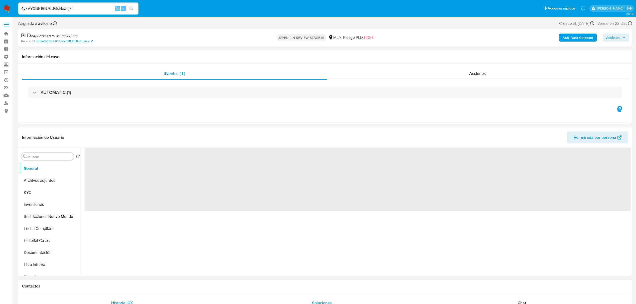
select select "10"
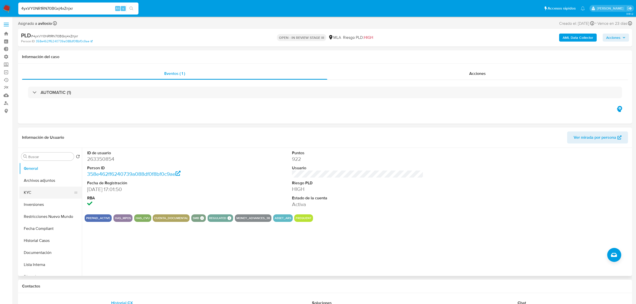
click at [38, 191] on button "KYC" at bounding box center [48, 192] width 59 height 12
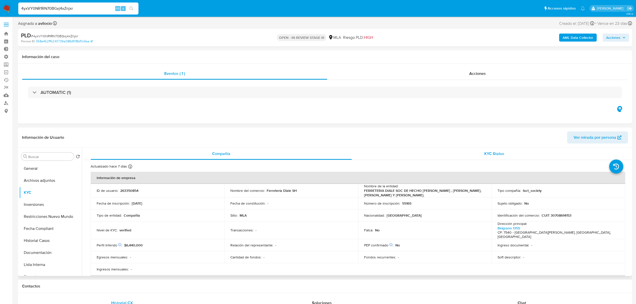
click at [516, 153] on div "KYC Status" at bounding box center [494, 154] width 261 height 12
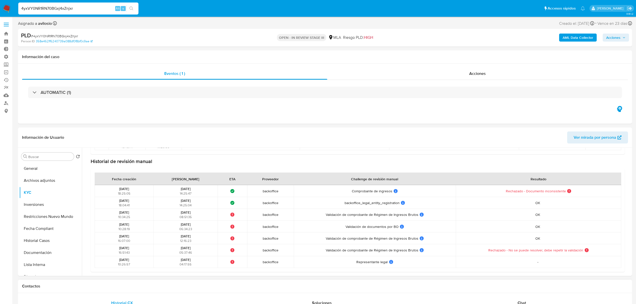
scroll to position [133, 0]
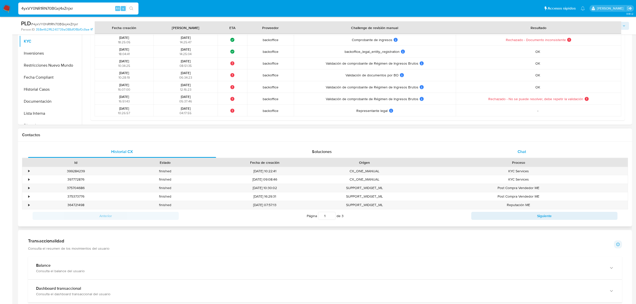
click at [526, 151] on div "Chat" at bounding box center [522, 152] width 188 height 12
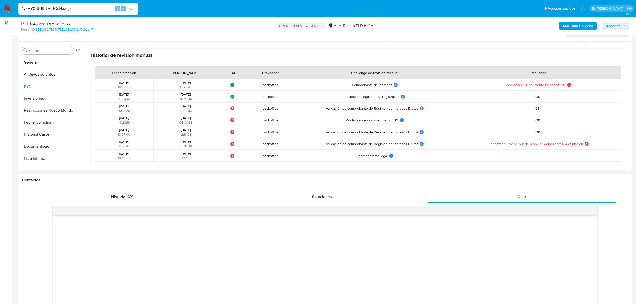
scroll to position [0, 0]
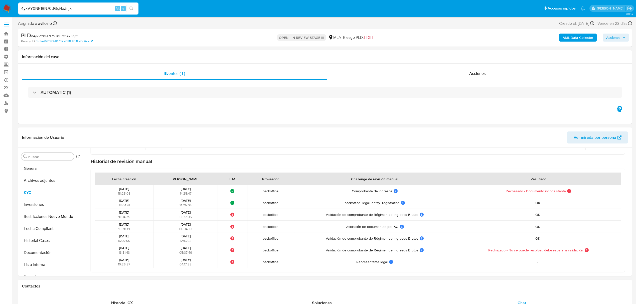
click at [613, 37] on span "Acciones" at bounding box center [613, 38] width 14 height 8
drag, startPoint x: 478, startPoint y: 55, endPoint x: 473, endPoint y: 60, distance: 7.3
click at [477, 57] on div "Resolución del caso Alt r" at bounding box center [479, 53] width 48 height 13
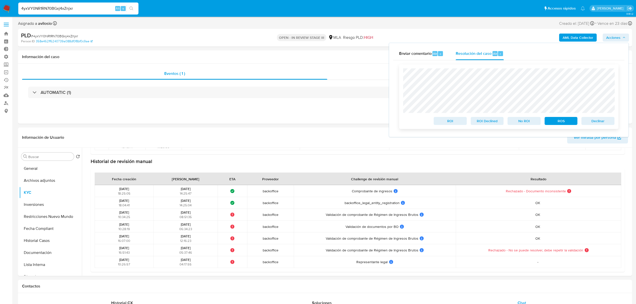
click at [592, 122] on span "Declinar" at bounding box center [598, 120] width 26 height 7
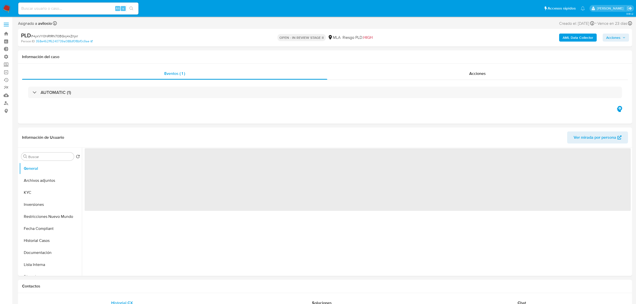
select select "10"
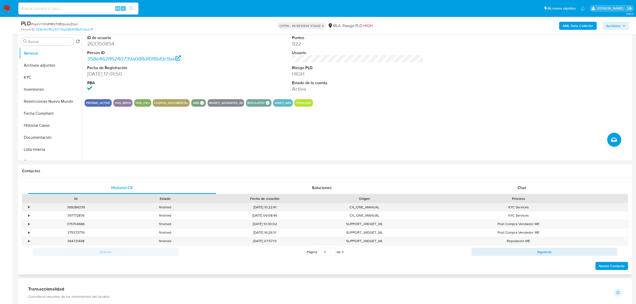
scroll to position [133, 0]
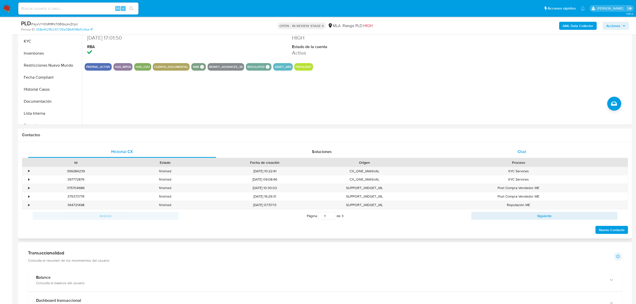
click at [538, 152] on div "Chat" at bounding box center [522, 152] width 188 height 12
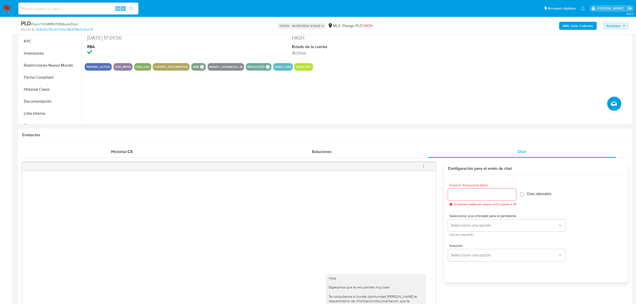
click at [486, 190] on div at bounding box center [482, 194] width 68 height 12
click at [485, 197] on input "Esperar Respuesta (días)" at bounding box center [482, 194] width 68 height 7
type input "3"
click at [538, 223] on span "Seleccione una opción" at bounding box center [504, 225] width 107 height 5
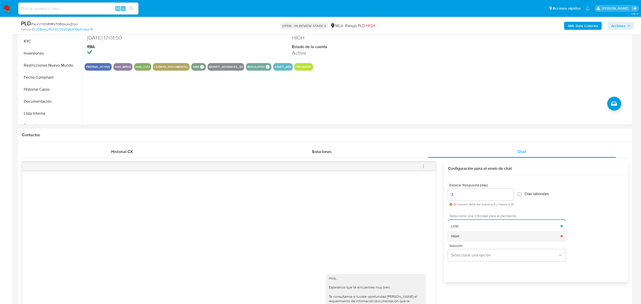
click at [533, 236] on div "HIGH" at bounding box center [506, 236] width 110 height 10
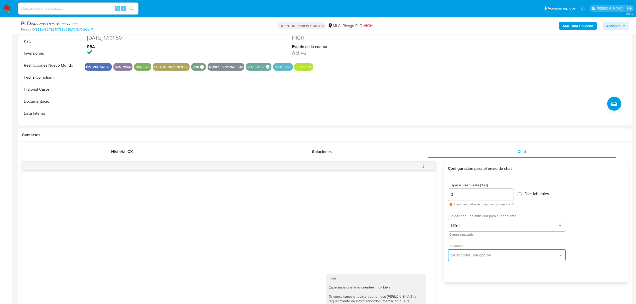
click at [529, 251] on button "Seleccione una opción" at bounding box center [507, 255] width 118 height 12
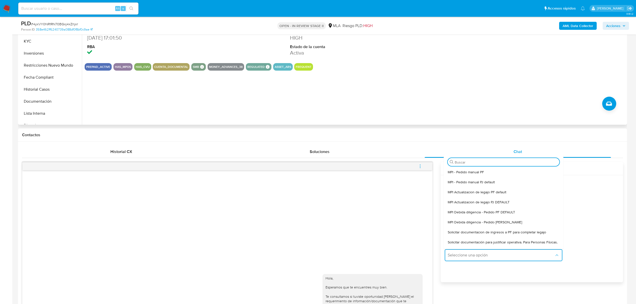
drag, startPoint x: 498, startPoint y: 68, endPoint x: 489, endPoint y: 72, distance: 9.7
click at [498, 69] on div "PREPAID_ACTIVE HAS_MPOS HAS_CVU CUENTA_DOCUMENTAL SMB SMB SMB Advisor Email - A…" at bounding box center [355, 67] width 541 height 8
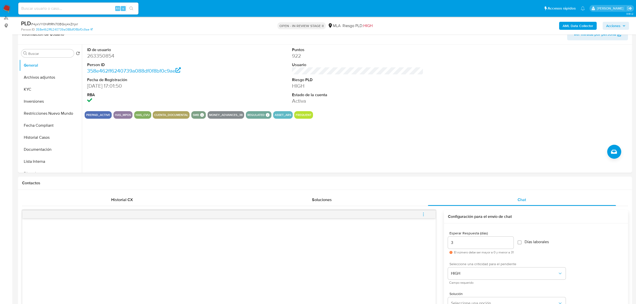
scroll to position [0, 0]
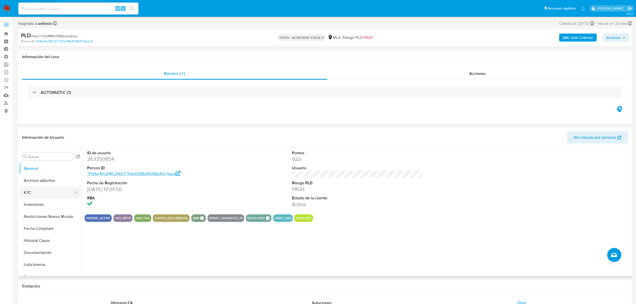
click at [36, 189] on button "KYC" at bounding box center [48, 192] width 59 height 12
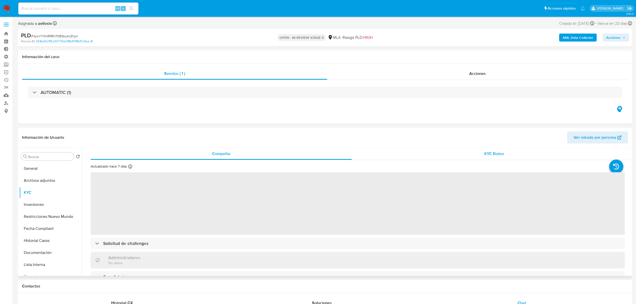
click at [505, 155] on div "KYC Status" at bounding box center [494, 154] width 261 height 12
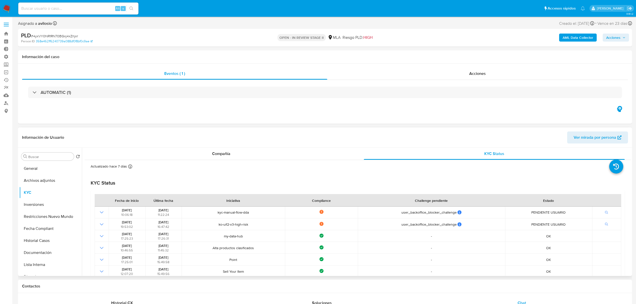
drag, startPoint x: 196, startPoint y: 158, endPoint x: 196, endPoint y: 160, distance: 2.5
click at [196, 158] on div "Compañía" at bounding box center [221, 154] width 261 height 12
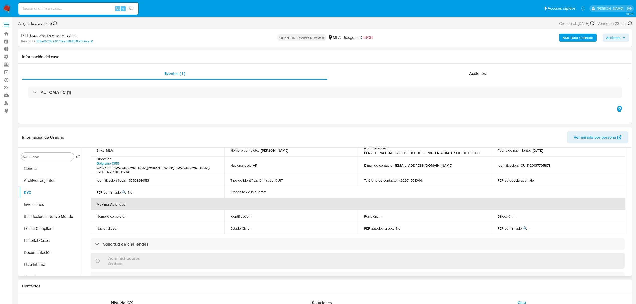
scroll to position [233, 0]
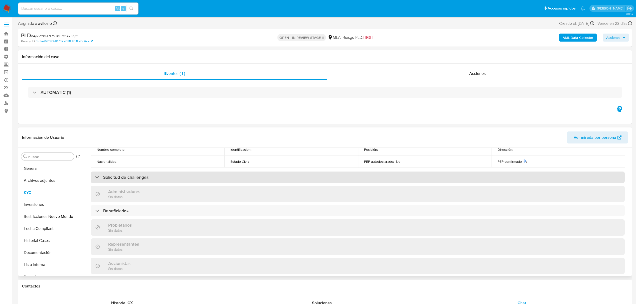
click at [150, 171] on div "Solicitud de challenges" at bounding box center [358, 177] width 534 height 12
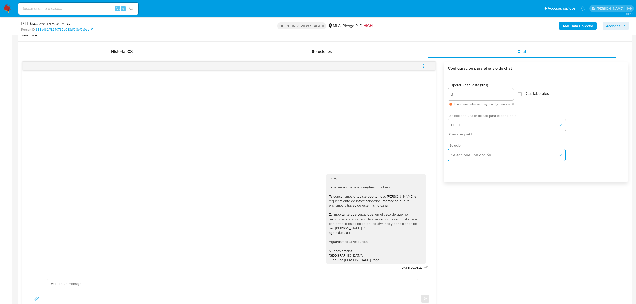
click at [509, 157] on span "Seleccione una opción" at bounding box center [504, 154] width 107 height 5
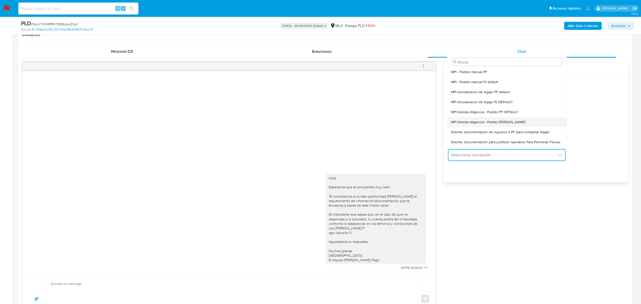
click at [519, 123] on div "MPI Debida diligencia - Pedido [PERSON_NAME]" at bounding box center [507, 122] width 112 height 10
type textarea "Lore, ipsu dol sitam consectetu adipiscingel s doe te incidi ut labor etdolorem…"
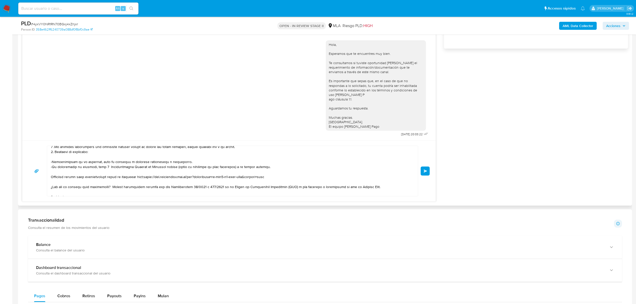
scroll to position [28, 0]
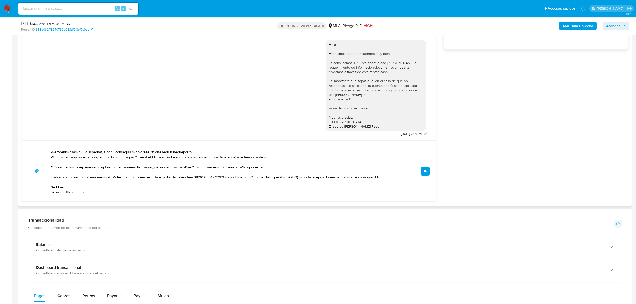
click at [428, 172] on button "Enviar" at bounding box center [424, 170] width 9 height 9
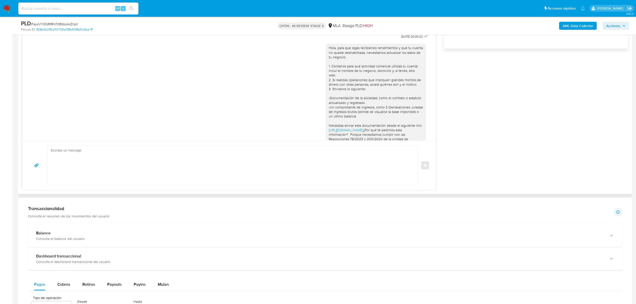
scroll to position [334, 0]
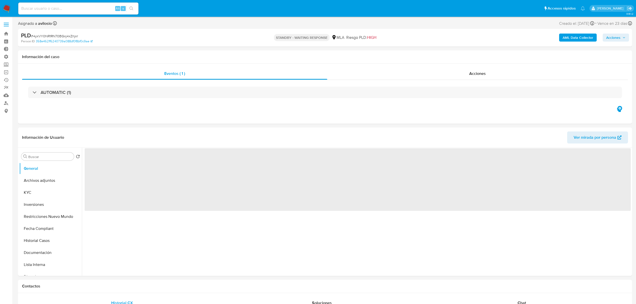
select select "10"
